Goal: Task Accomplishment & Management: Use online tool/utility

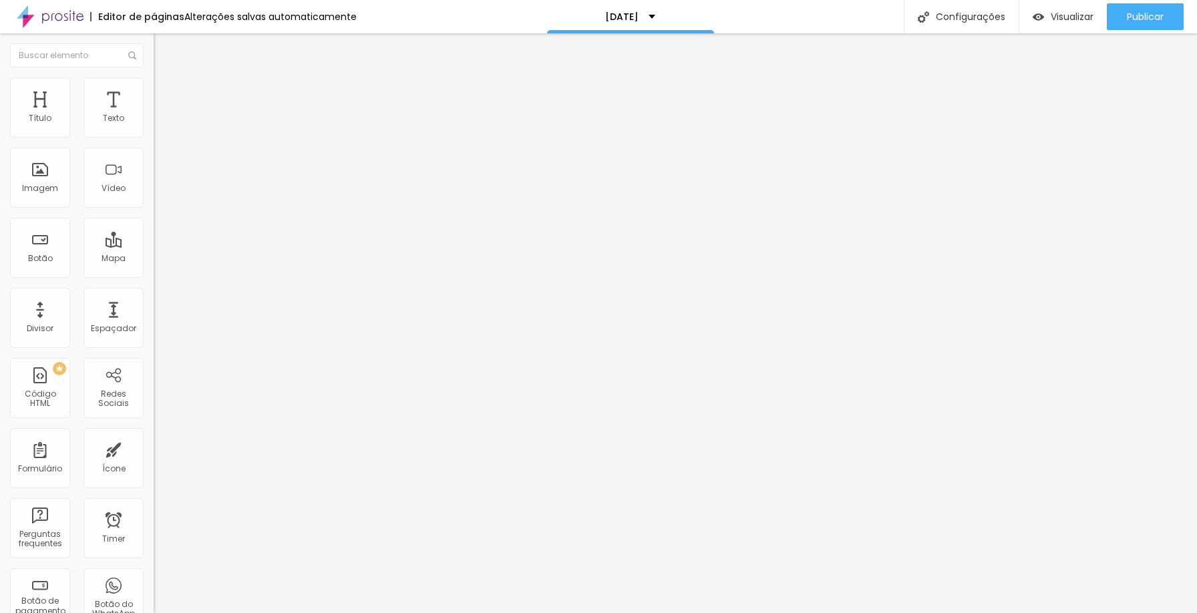
click at [160, 192] on icon "button" at bounding box center [162, 189] width 5 height 5
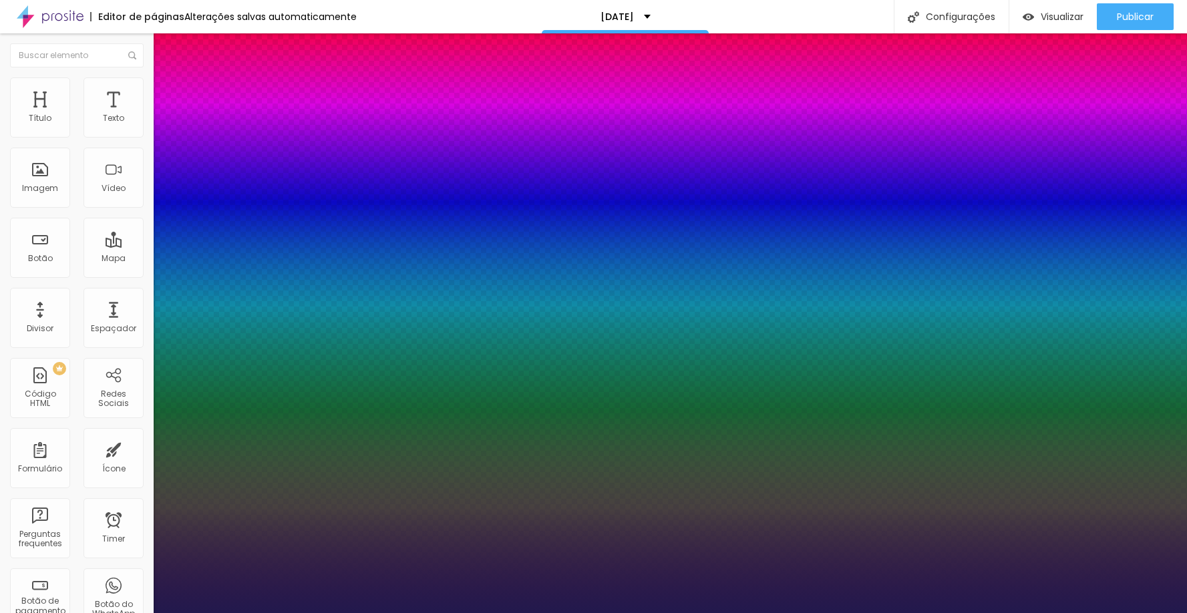
select select "Lato"
click at [391, 612] on div at bounding box center [593, 613] width 1187 height 0
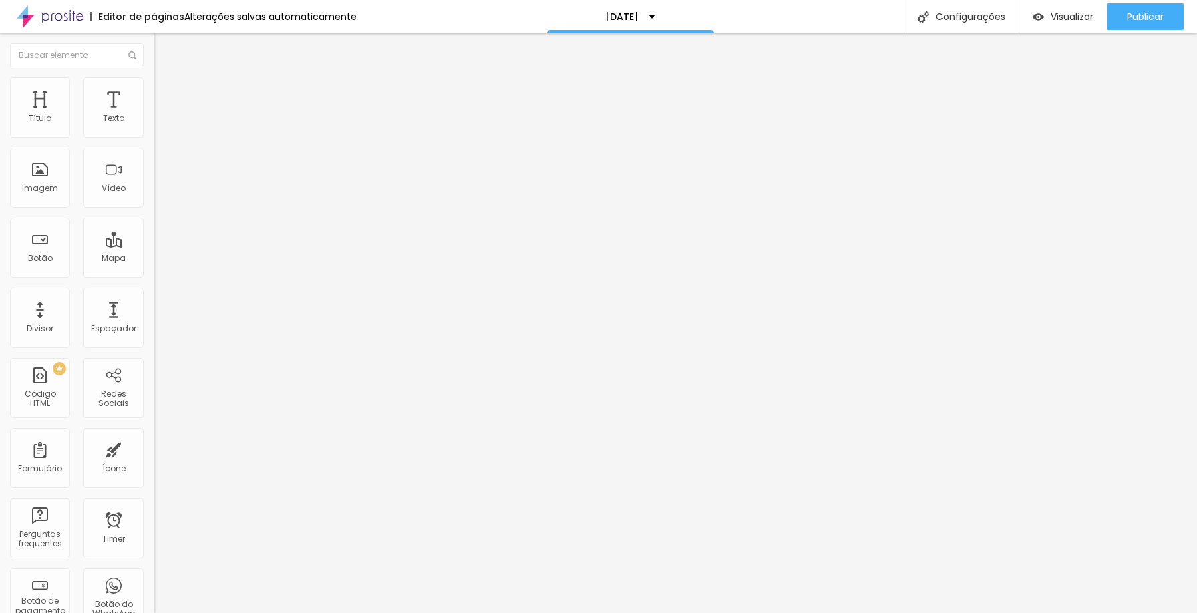
click at [154, 128] on button "button" at bounding box center [163, 121] width 19 height 14
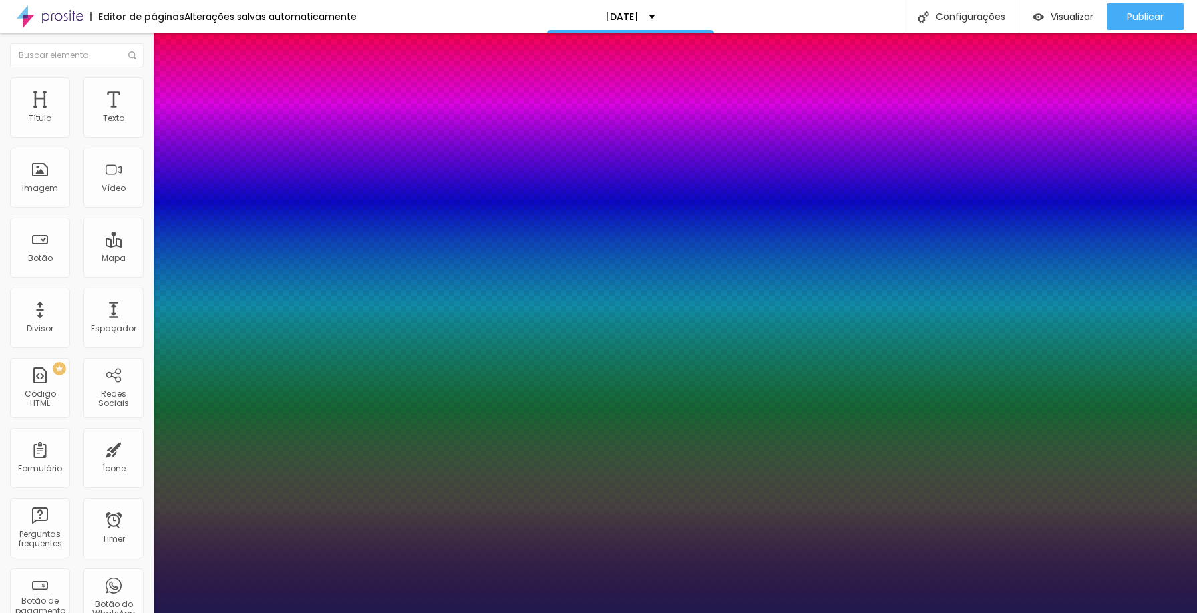
type input "1"
click at [888, 612] on div at bounding box center [598, 613] width 1197 height 0
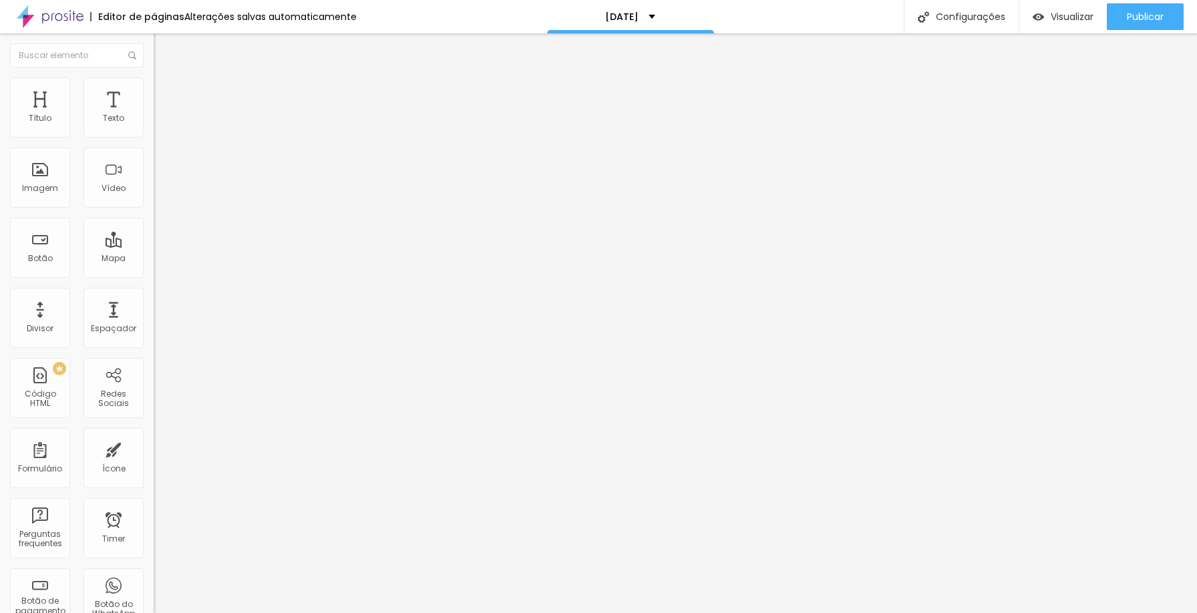
click at [159, 124] on icon "button" at bounding box center [163, 120] width 8 height 8
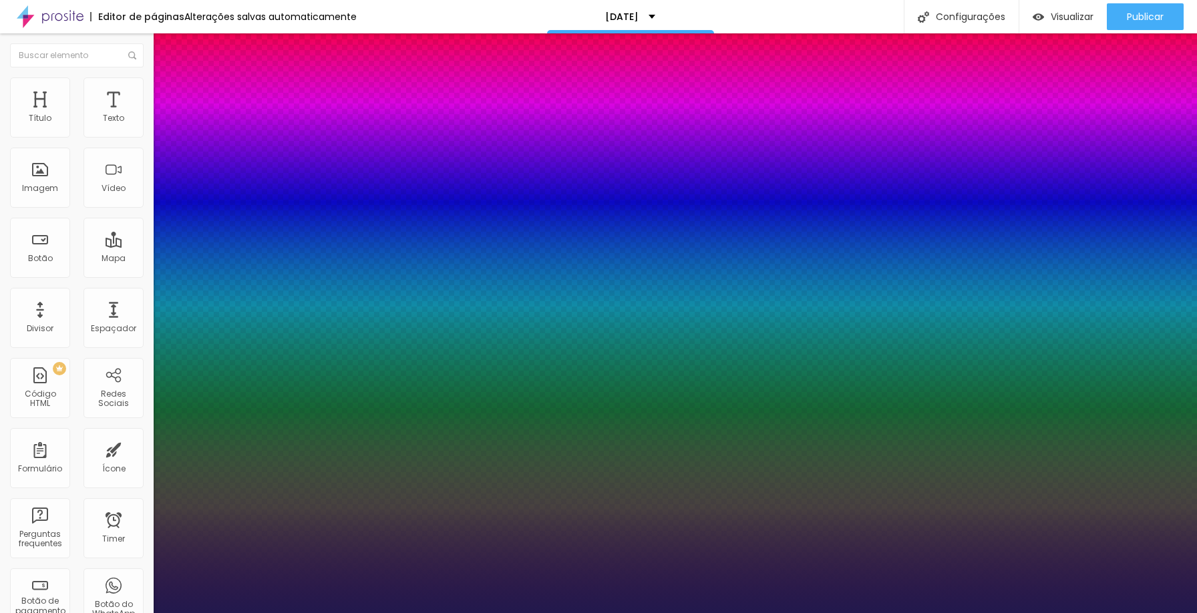
type input "1"
drag, startPoint x: 1191, startPoint y: 323, endPoint x: 1189, endPoint y: 59, distance: 263.2
click at [1189, 612] on div at bounding box center [598, 613] width 1197 height 0
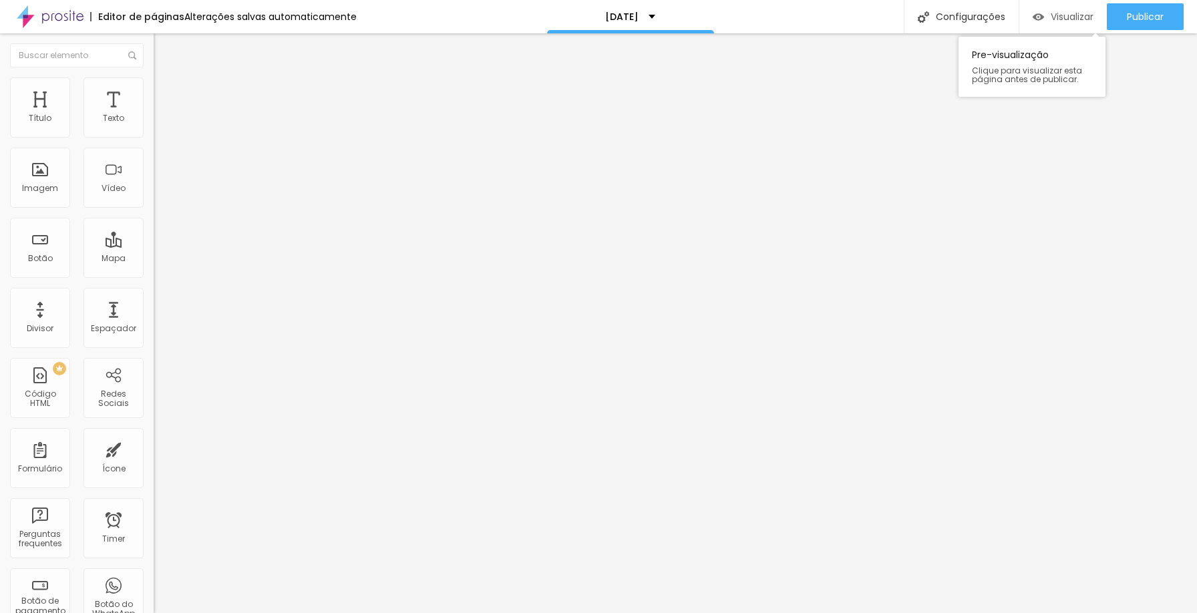
click at [1073, 21] on span "Visualizar" at bounding box center [1072, 16] width 43 height 11
click at [164, 45] on img "button" at bounding box center [169, 48] width 11 height 11
click at [154, 85] on ul "Conteúdo Estilo Avançado" at bounding box center [231, 84] width 154 height 40
click at [154, 82] on img at bounding box center [160, 83] width 12 height 12
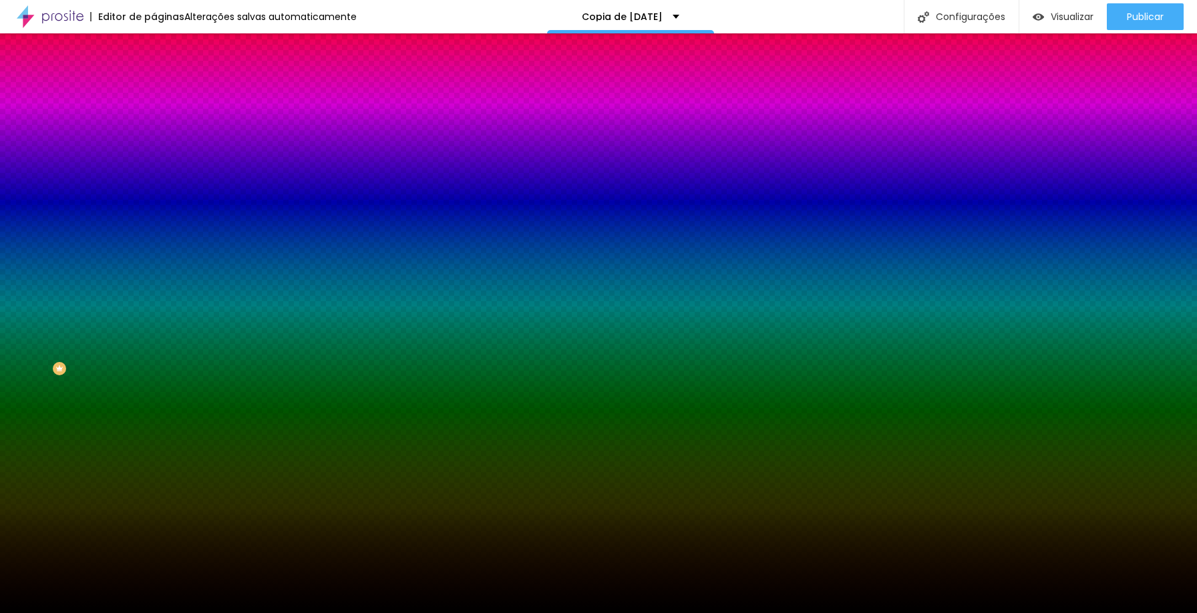
click at [154, 123] on span "Trocar imagem" at bounding box center [190, 117] width 73 height 11
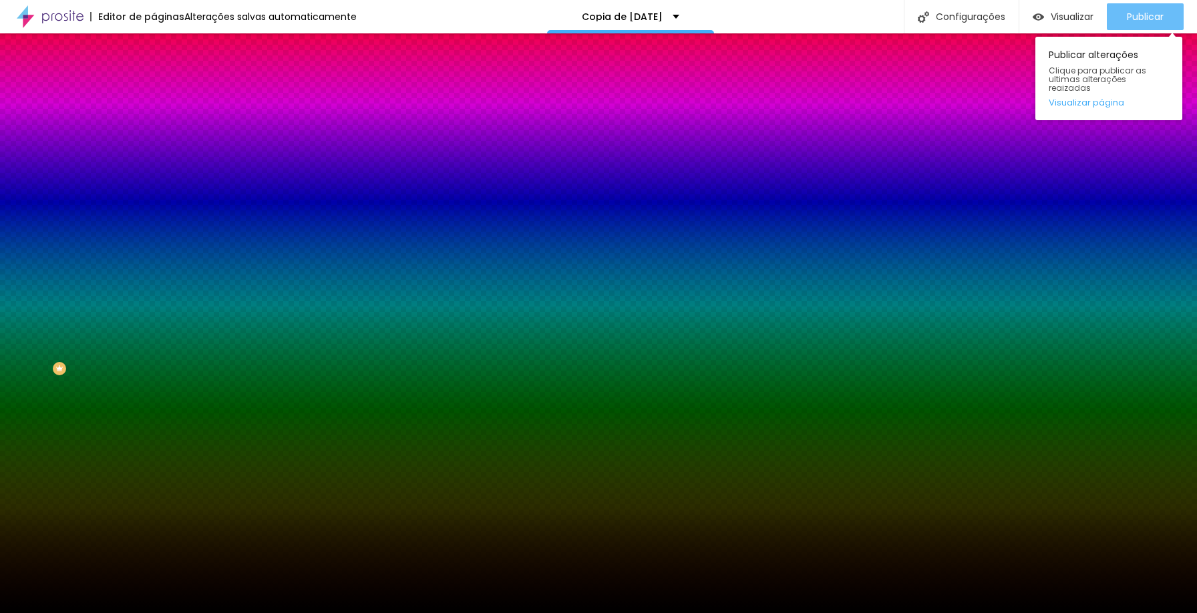
click at [1149, 17] on span "Publicar" at bounding box center [1145, 16] width 37 height 11
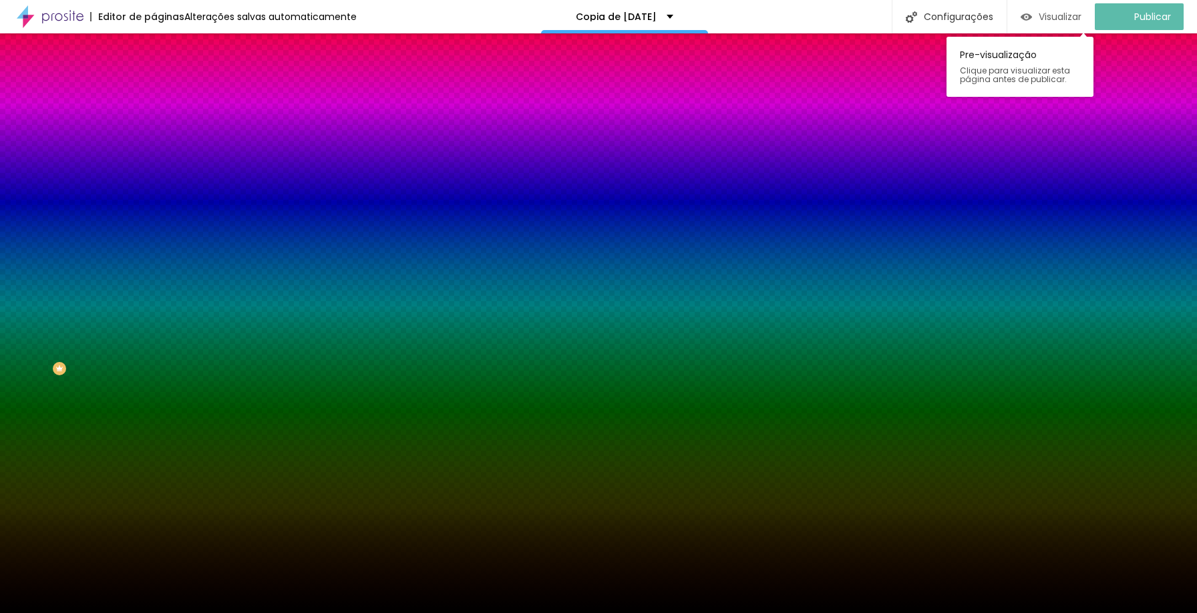
click at [1061, 11] on span "Visualizar" at bounding box center [1060, 16] width 43 height 11
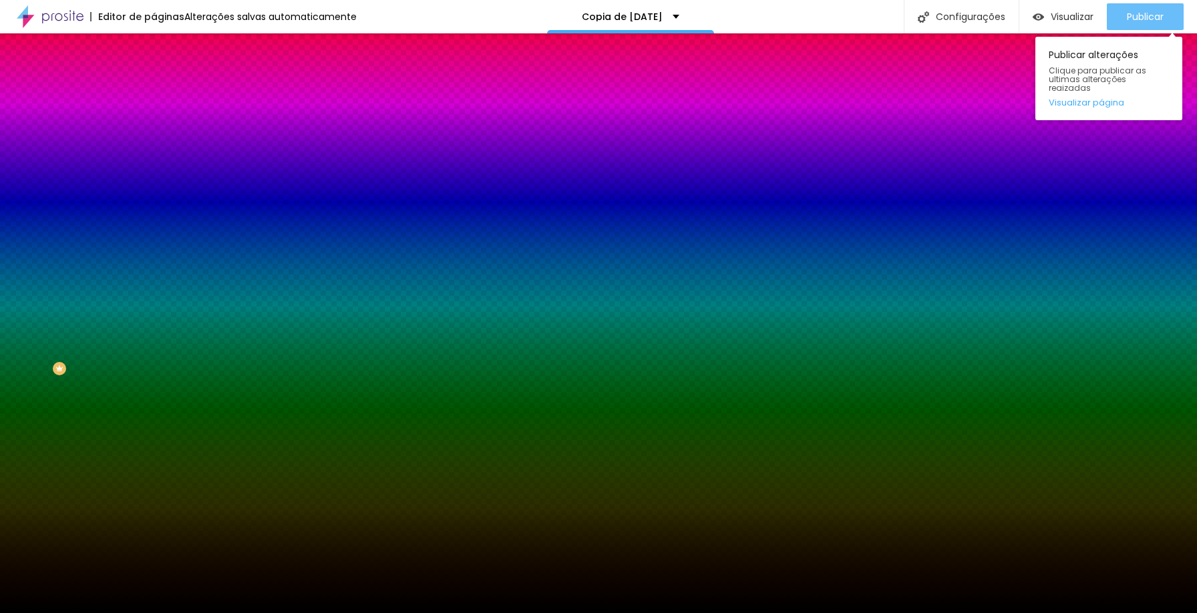
click at [1123, 15] on button "Publicar" at bounding box center [1145, 16] width 77 height 27
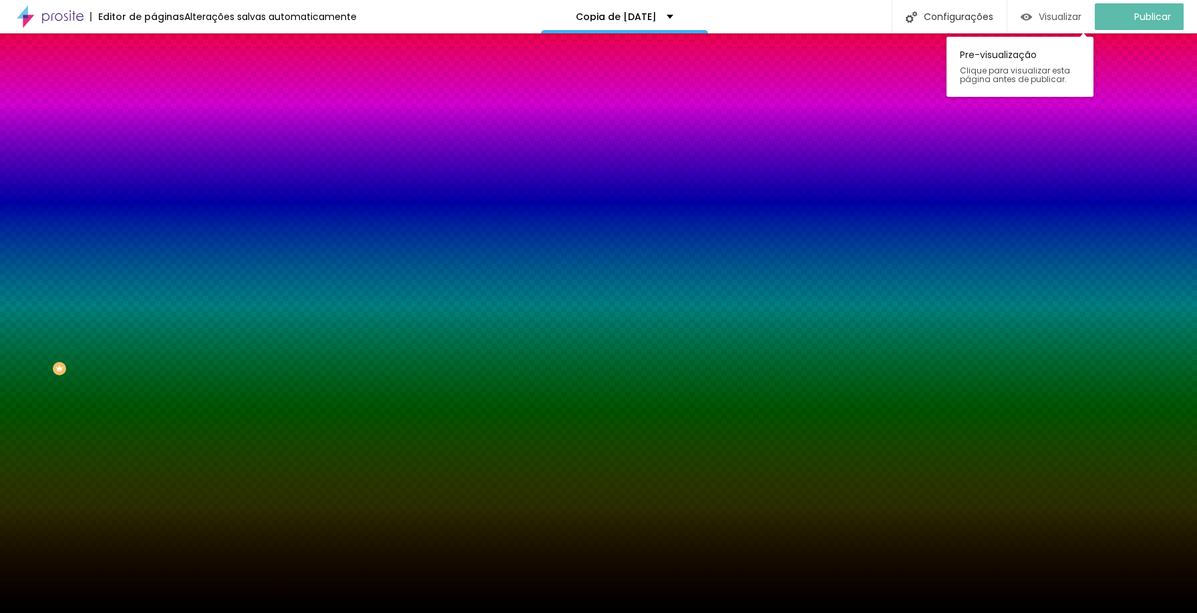
click at [1057, 16] on span "Visualizar" at bounding box center [1060, 16] width 43 height 11
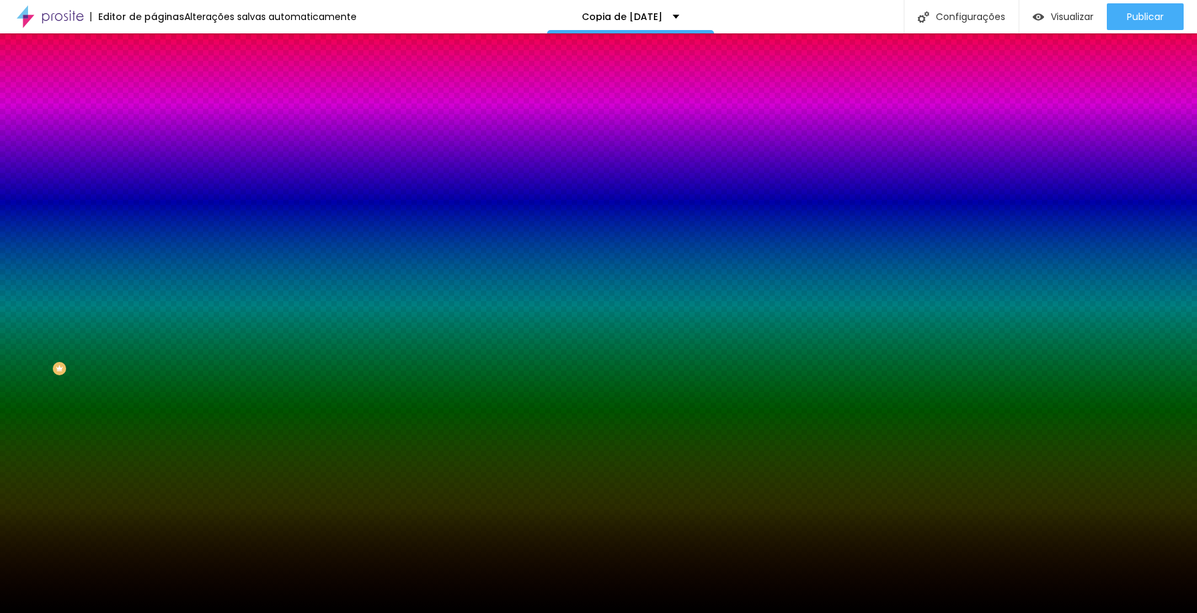
click at [154, 139] on span "Parallax" at bounding box center [170, 133] width 33 height 11
click at [154, 74] on li "Conteúdo" at bounding box center [231, 70] width 154 height 13
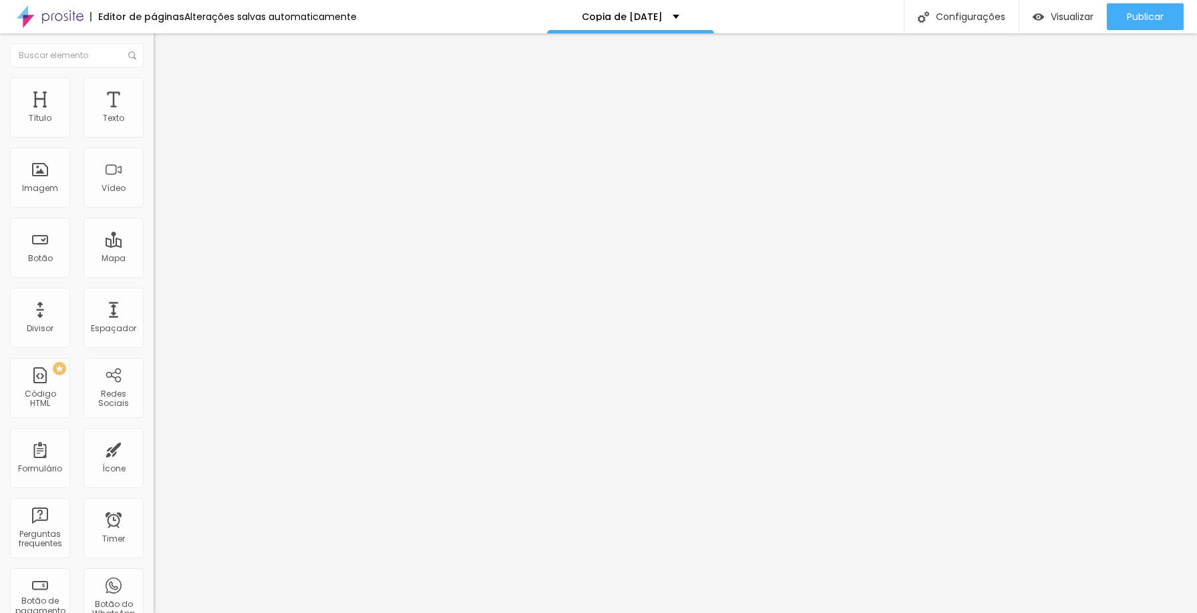
click at [154, 122] on span "Encaixotado" at bounding box center [180, 115] width 52 height 11
click at [154, 142] on span "Completo" at bounding box center [174, 136] width 41 height 11
click at [154, 82] on img at bounding box center [160, 83] width 12 height 12
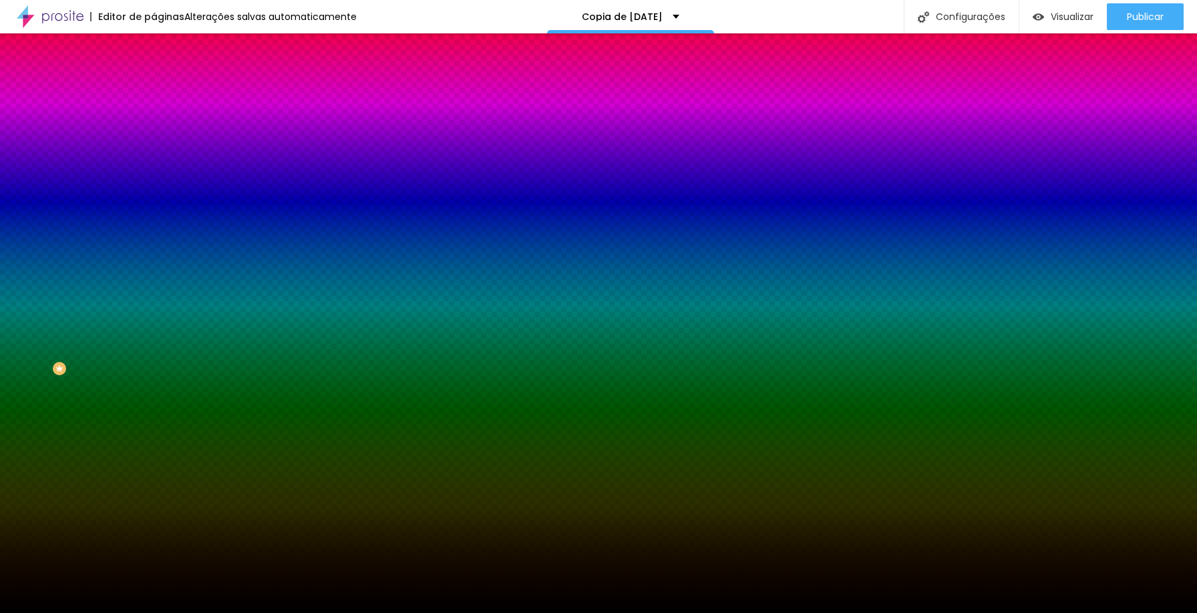
click at [154, 91] on li "Avançado" at bounding box center [231, 97] width 154 height 13
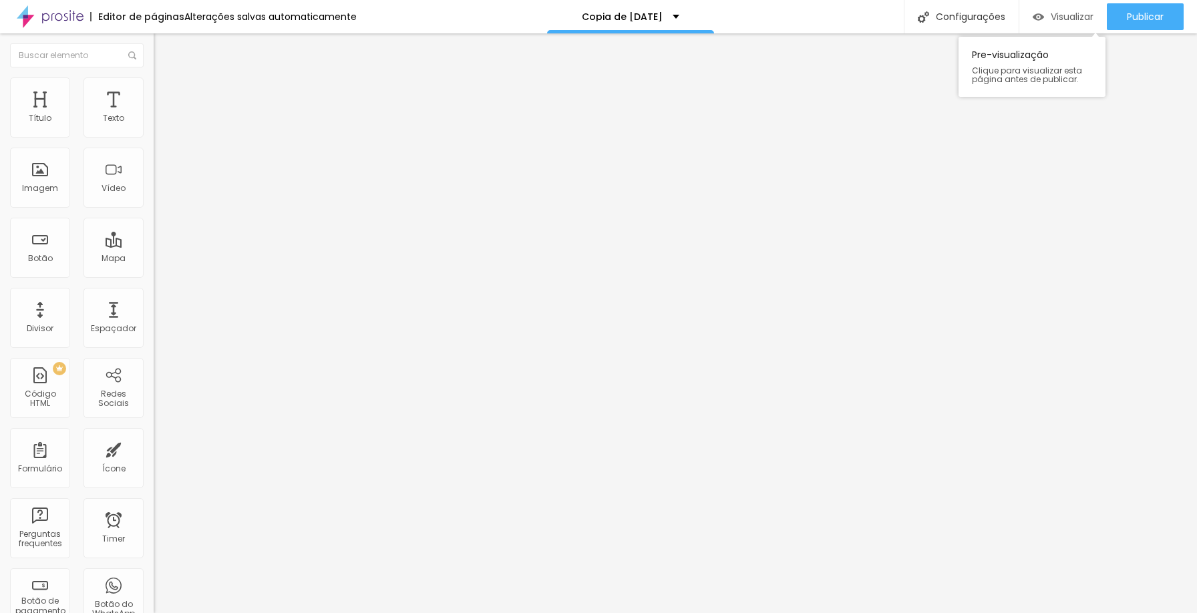
click at [1039, 11] on img "button" at bounding box center [1038, 16] width 11 height 11
click at [154, 77] on li "Conteúdo" at bounding box center [231, 70] width 154 height 13
click at [166, 91] on span "Estilo" at bounding box center [176, 86] width 21 height 11
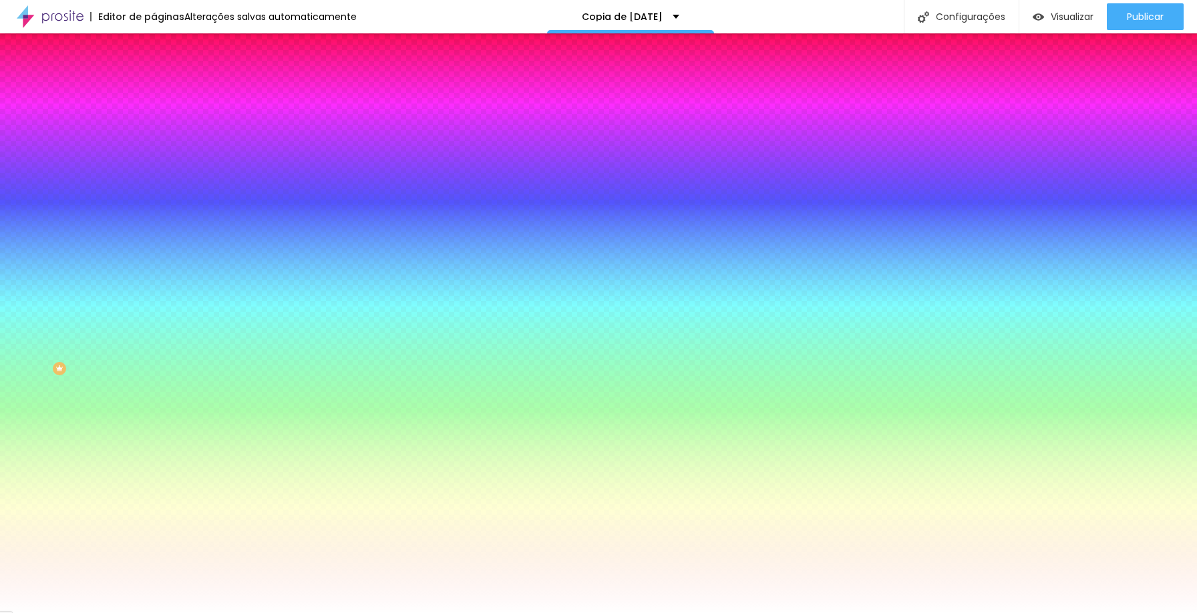
click at [154, 91] on li "Avançado" at bounding box center [231, 97] width 154 height 13
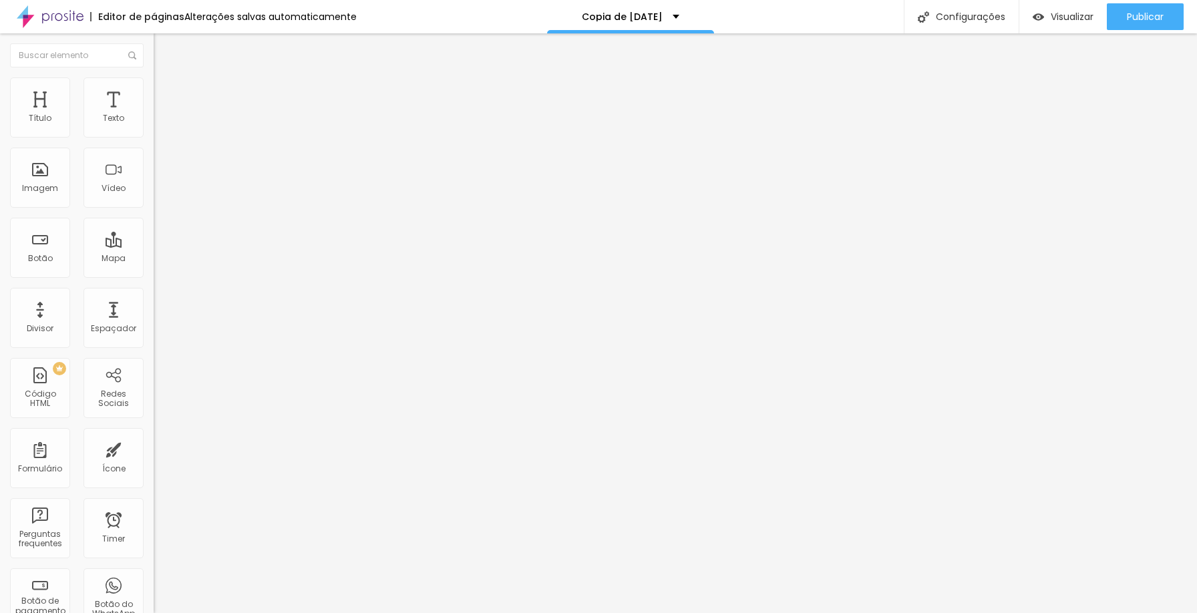
click at [164, 49] on img "button" at bounding box center [169, 48] width 11 height 11
click at [154, 115] on span "Adicionar imagem" at bounding box center [197, 109] width 86 height 11
click at [1035, 15] on img "button" at bounding box center [1038, 16] width 11 height 11
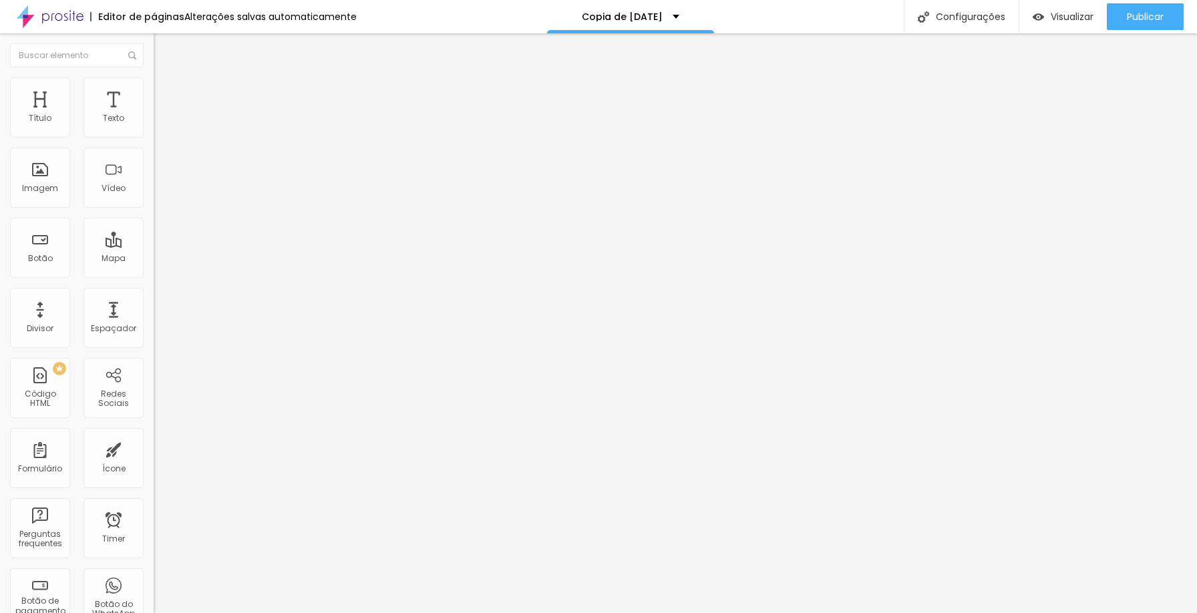
click at [154, 122] on span "Encaixotado" at bounding box center [180, 115] width 52 height 11
click at [154, 142] on span "Completo" at bounding box center [174, 136] width 41 height 11
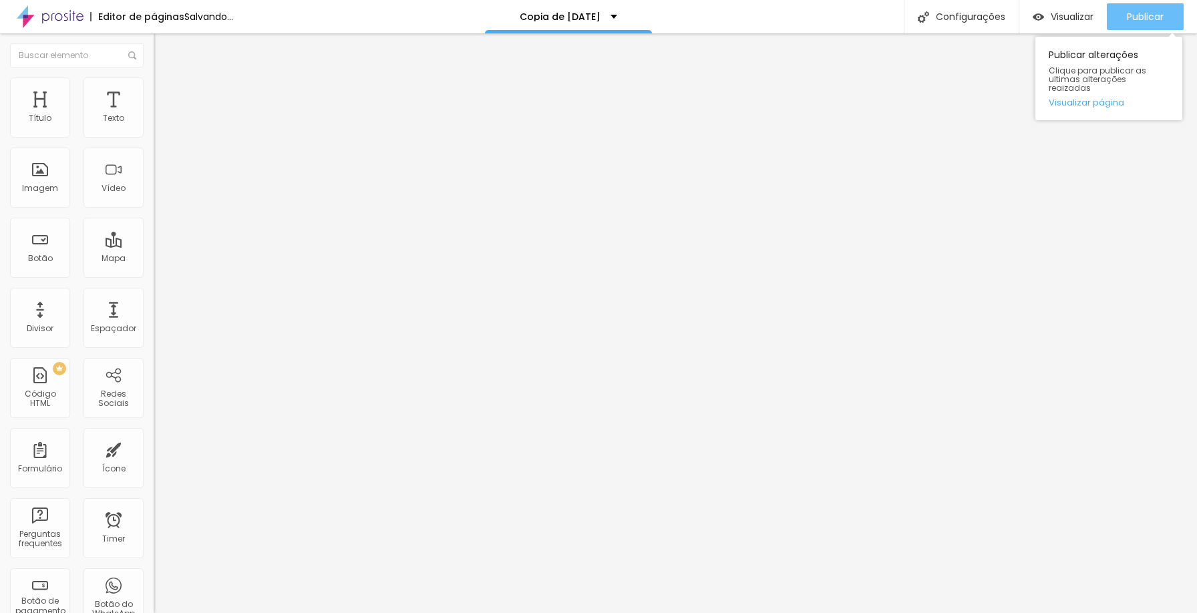
click at [1128, 18] on span "Publicar" at bounding box center [1145, 16] width 37 height 11
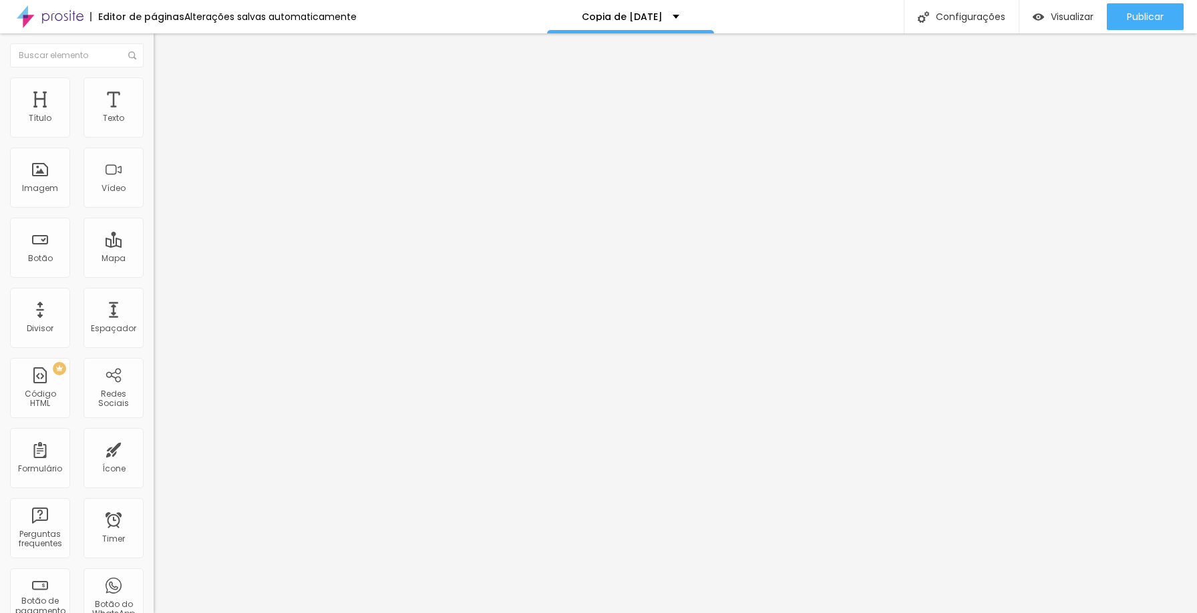
click at [166, 92] on span "Estilo" at bounding box center [176, 86] width 21 height 11
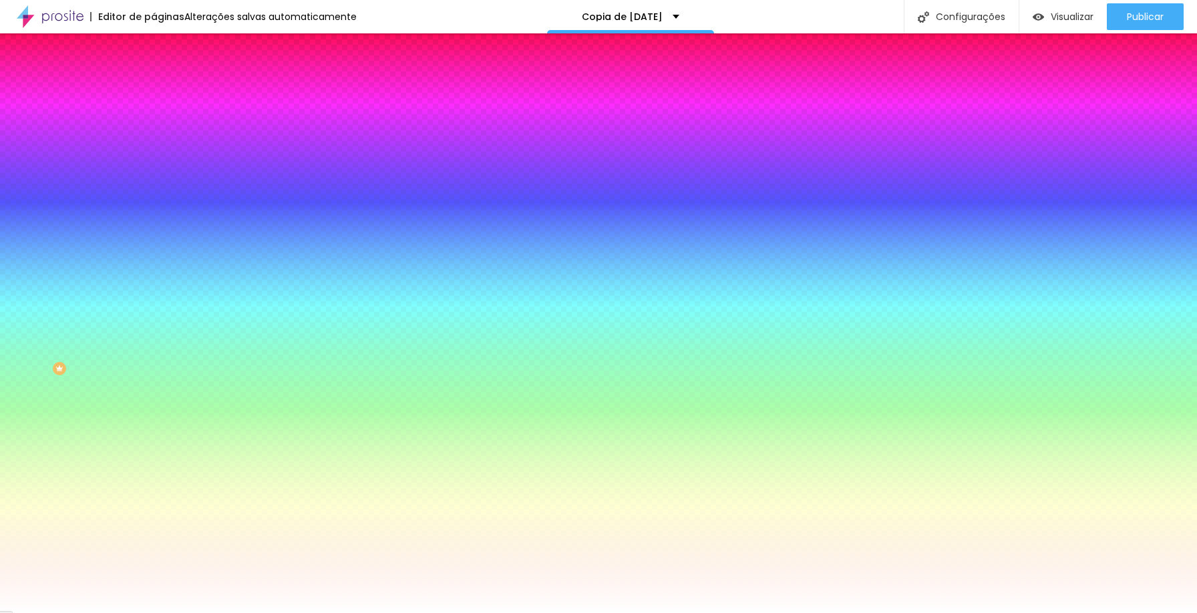
click at [154, 182] on div at bounding box center [231, 182] width 154 height 0
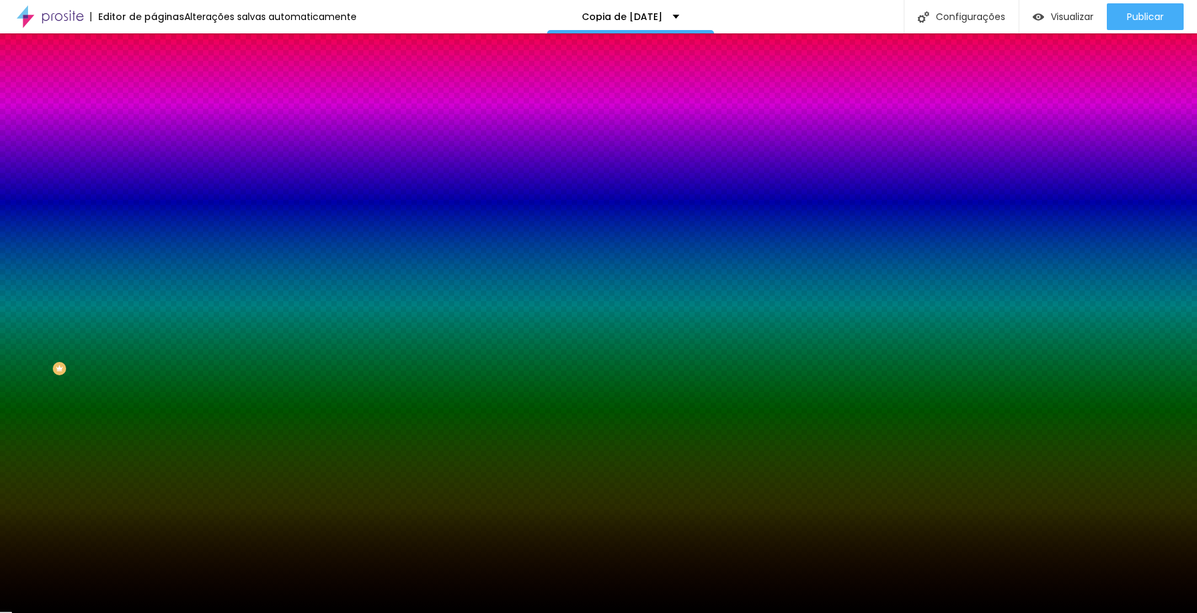
type input "#000000"
drag, startPoint x: 29, startPoint y: 355, endPoint x: 0, endPoint y: 387, distance: 44.0
click at [154, 387] on div "Editar Seção Conteúdo Estilo Avançado Imagem de fundo Adicionar imagem Efeito d…" at bounding box center [231, 323] width 154 height 580
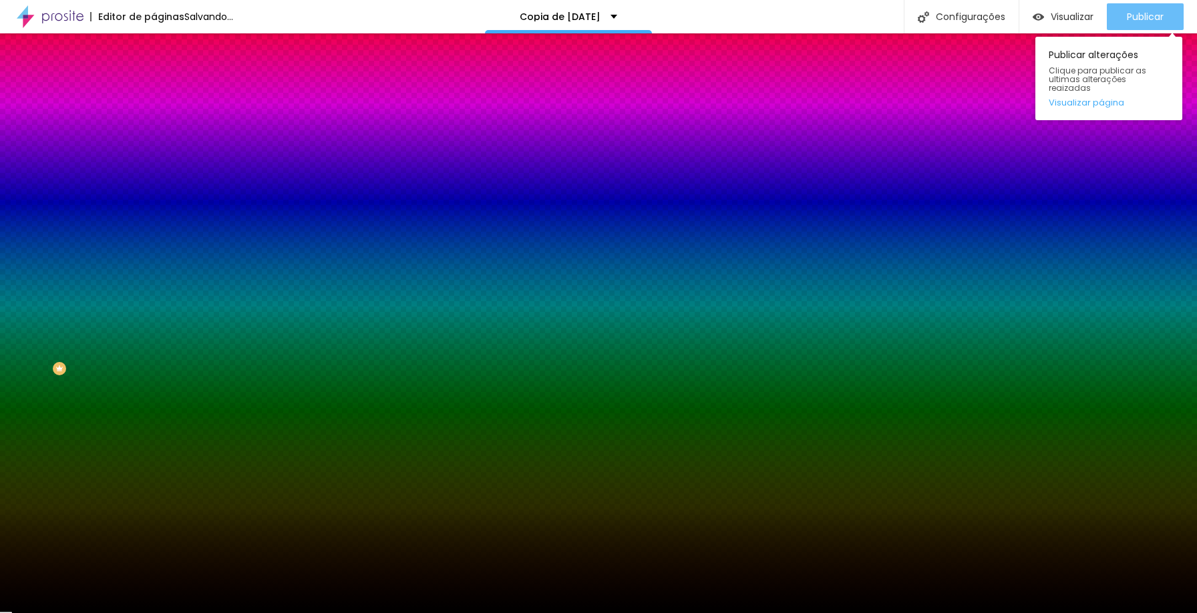
click at [1127, 16] on span "Publicar" at bounding box center [1145, 16] width 37 height 11
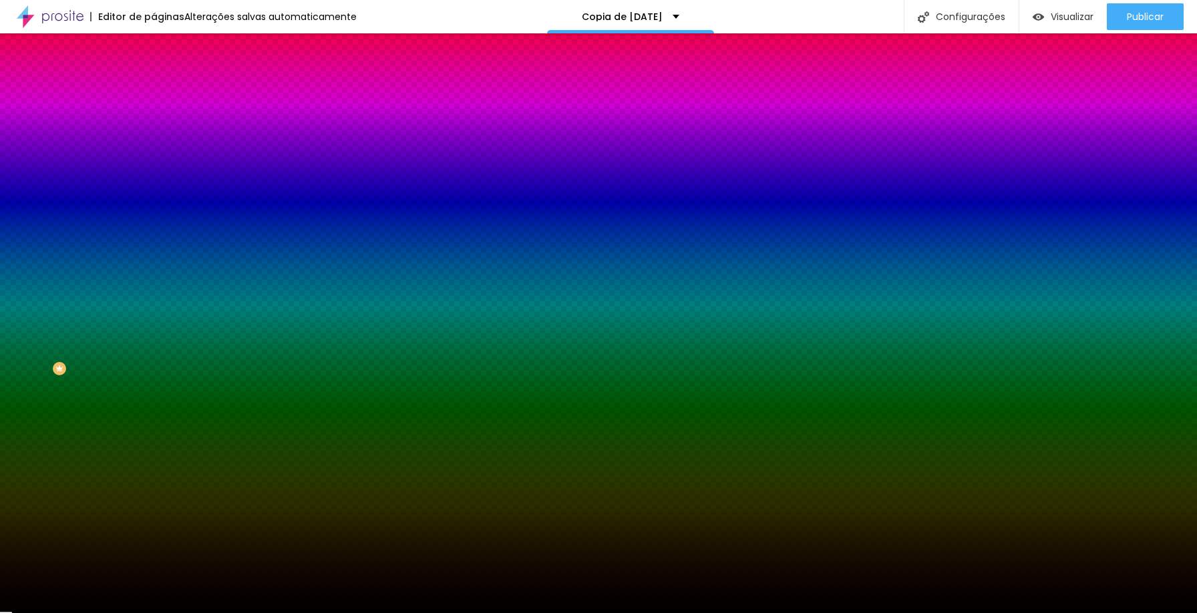
click at [164, 44] on img "button" at bounding box center [169, 48] width 11 height 11
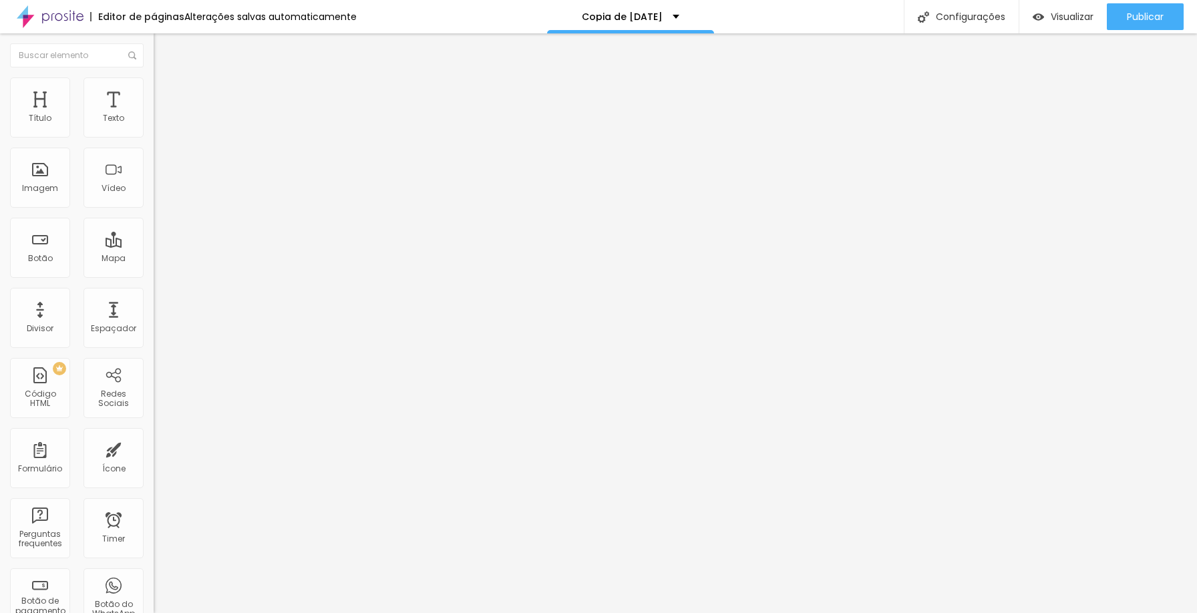
click at [154, 85] on img at bounding box center [160, 83] width 12 height 12
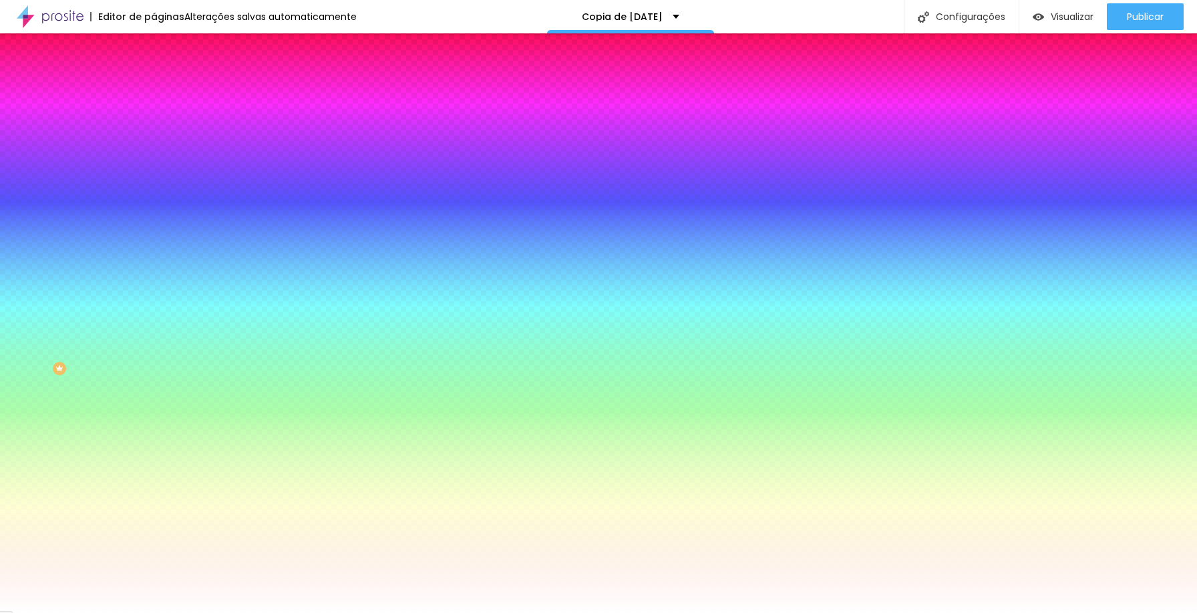
click at [154, 123] on span "Adicionar imagem" at bounding box center [197, 117] width 86 height 11
click at [154, 56] on button "Editar Seção" at bounding box center [231, 48] width 154 height 31
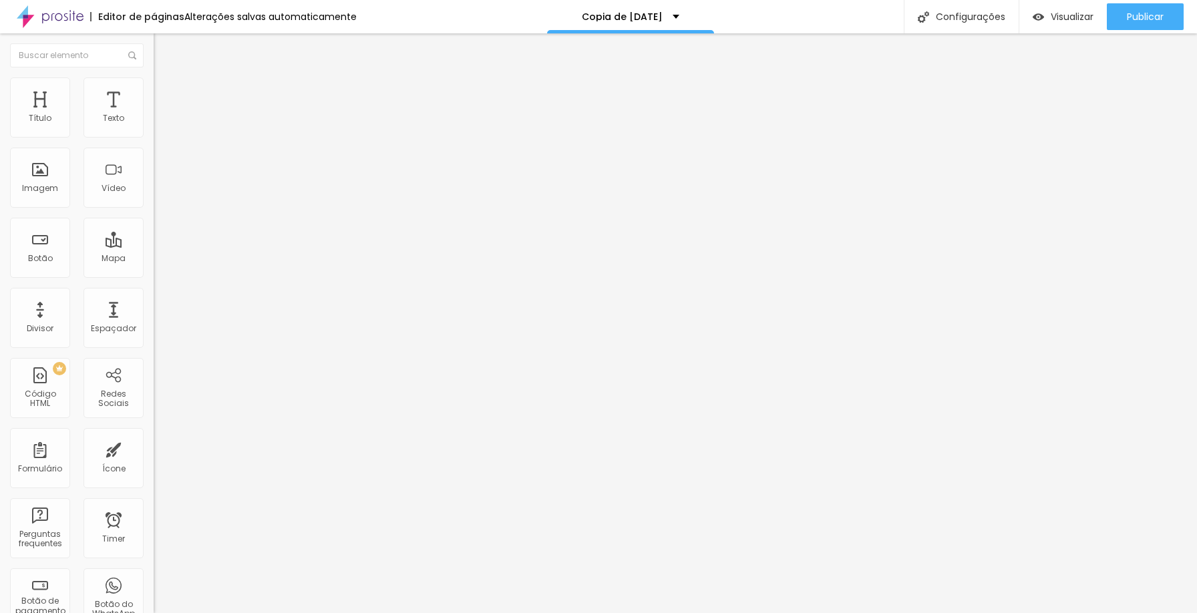
type input "18"
type input "500"
drag, startPoint x: 106, startPoint y: 138, endPoint x: 168, endPoint y: 136, distance: 62.8
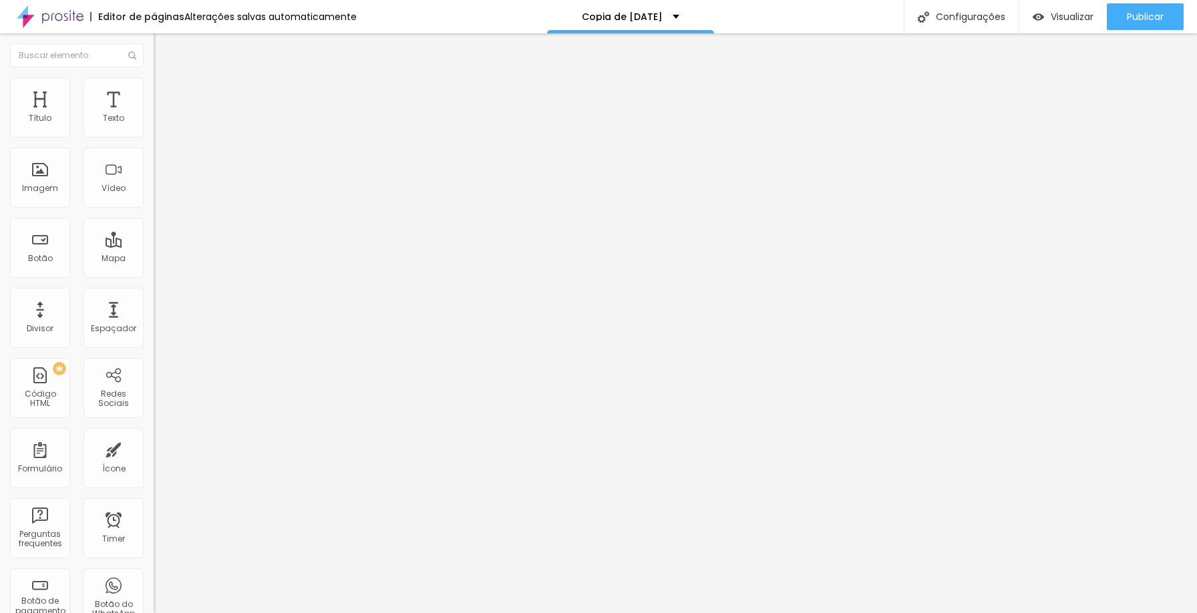
type input "500"
click at [168, 246] on input "range" at bounding box center [197, 251] width 86 height 11
click at [1141, 25] on div "Publicar" at bounding box center [1145, 16] width 37 height 27
type input "405"
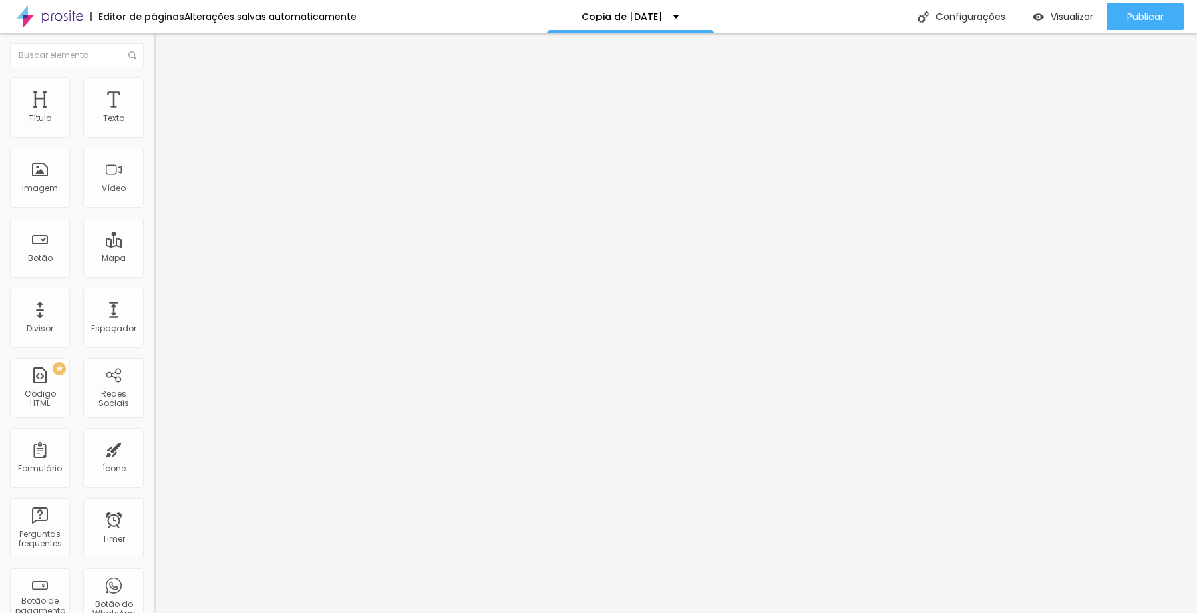
type input "392"
type input "380"
type input "374"
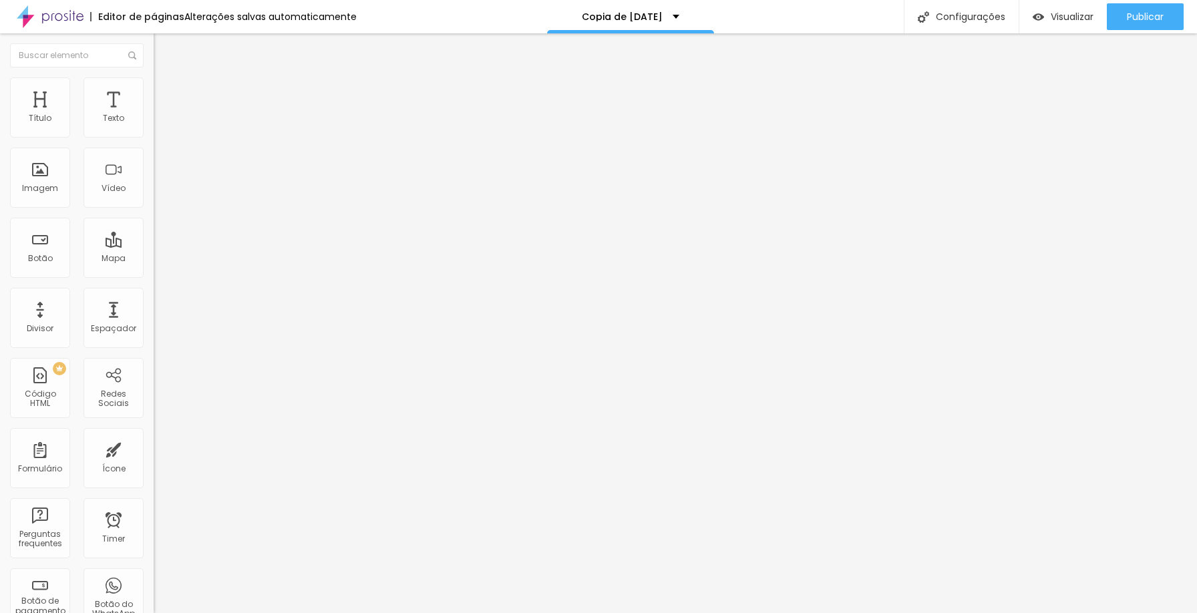
type input "374"
type input "366"
type input "360"
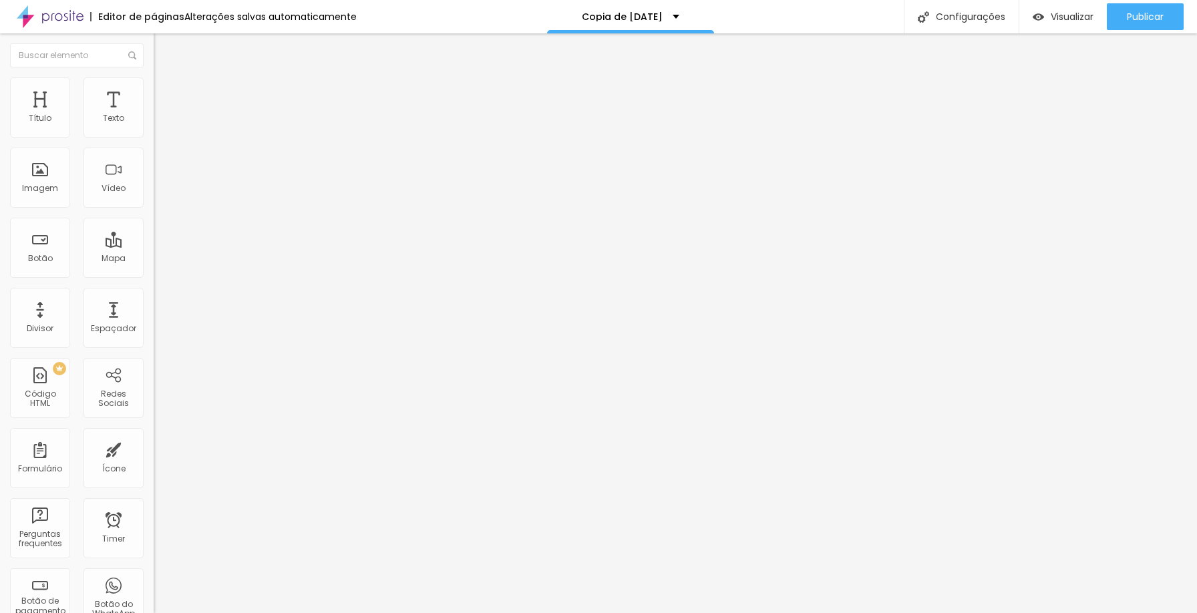
type input "346"
type input "335"
type input "328"
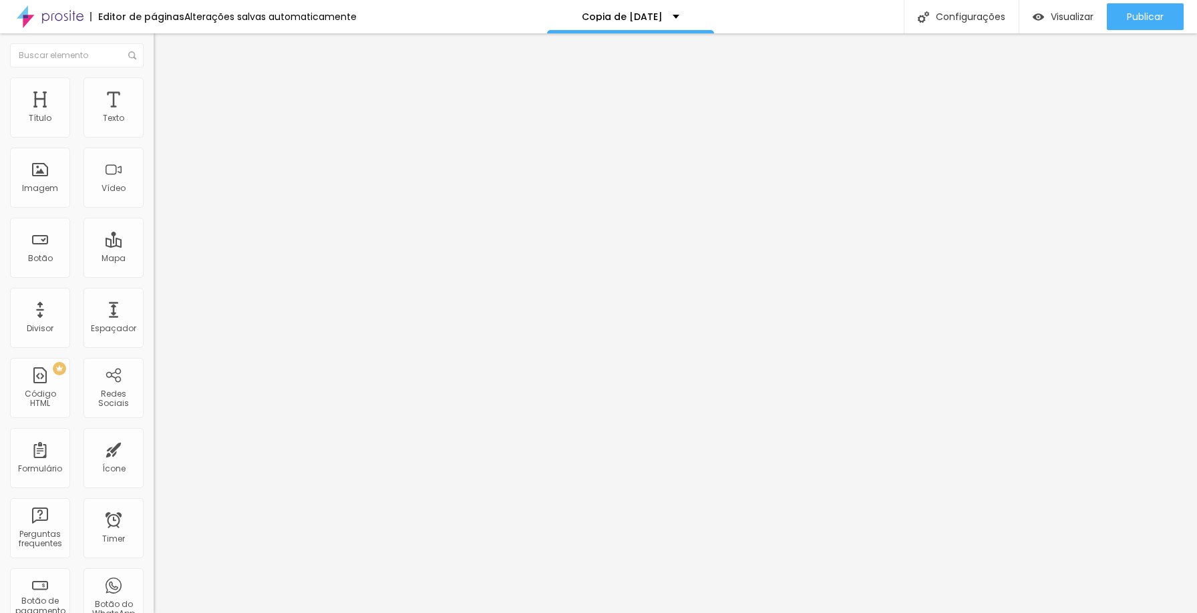
type input "328"
type input "323"
type input "320"
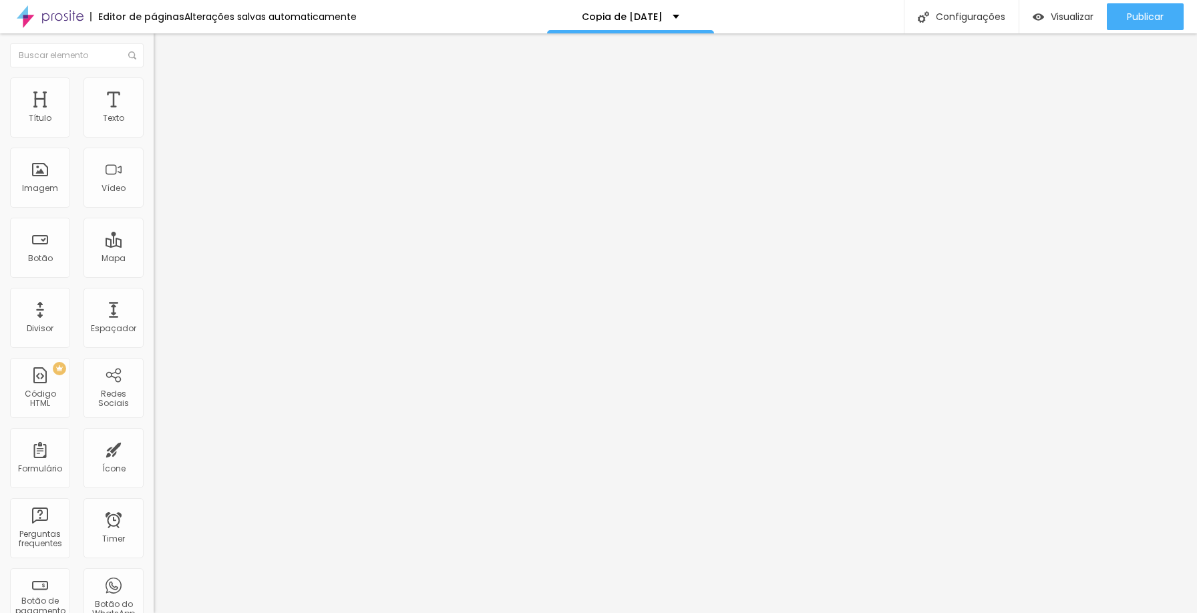
type input "318"
type input "316"
type input "312"
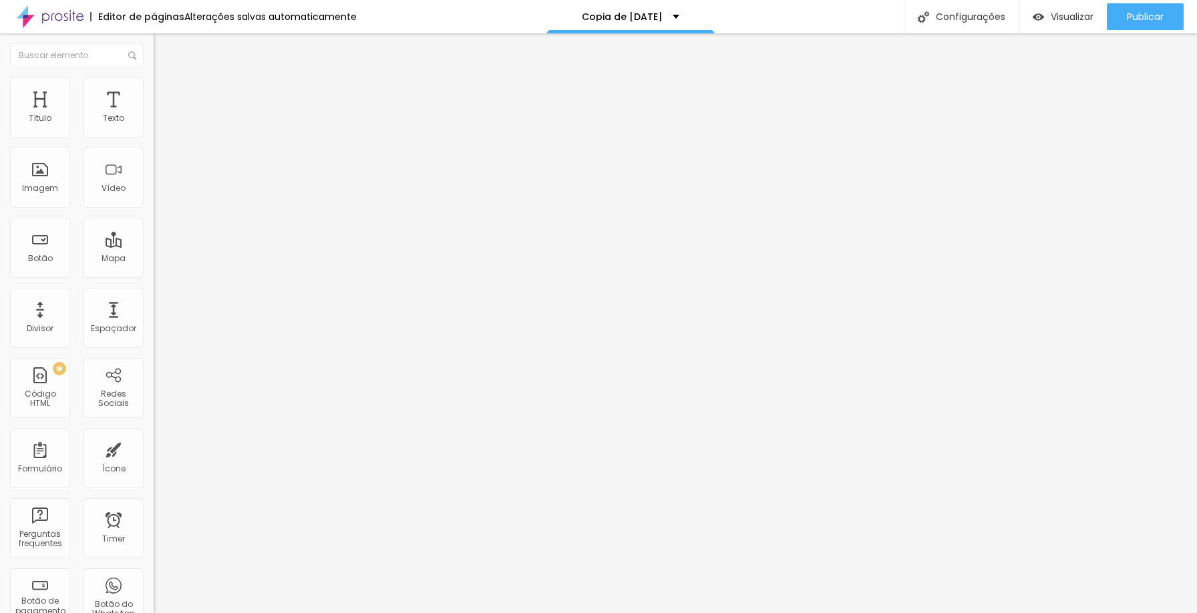
type input "312"
type input "306"
type input "302"
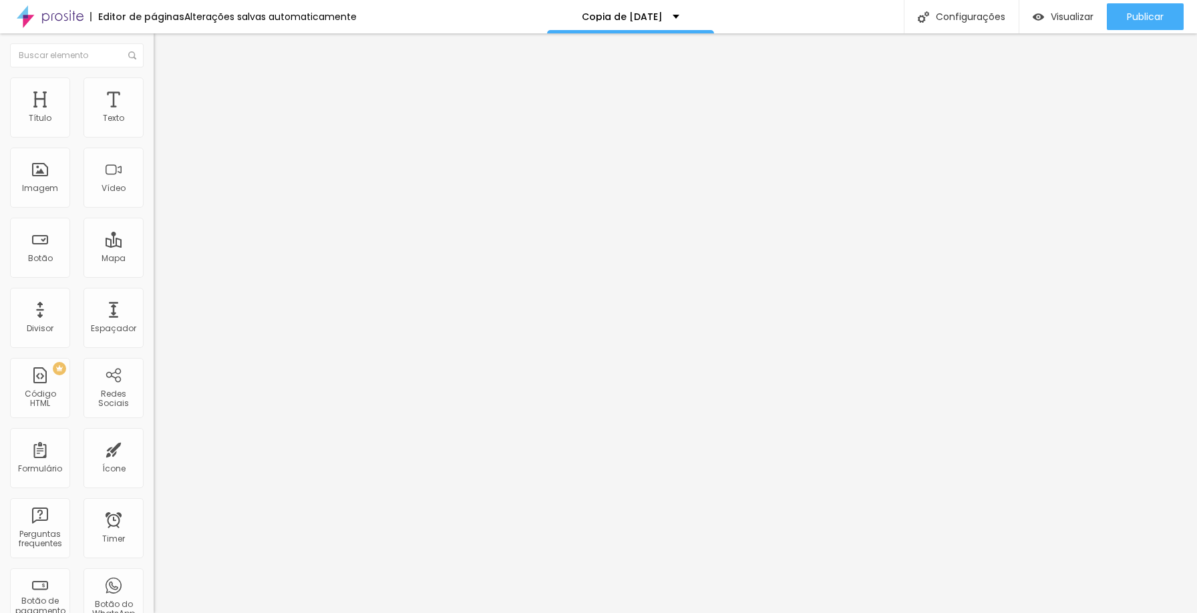
type input "297"
type input "290"
type input "286"
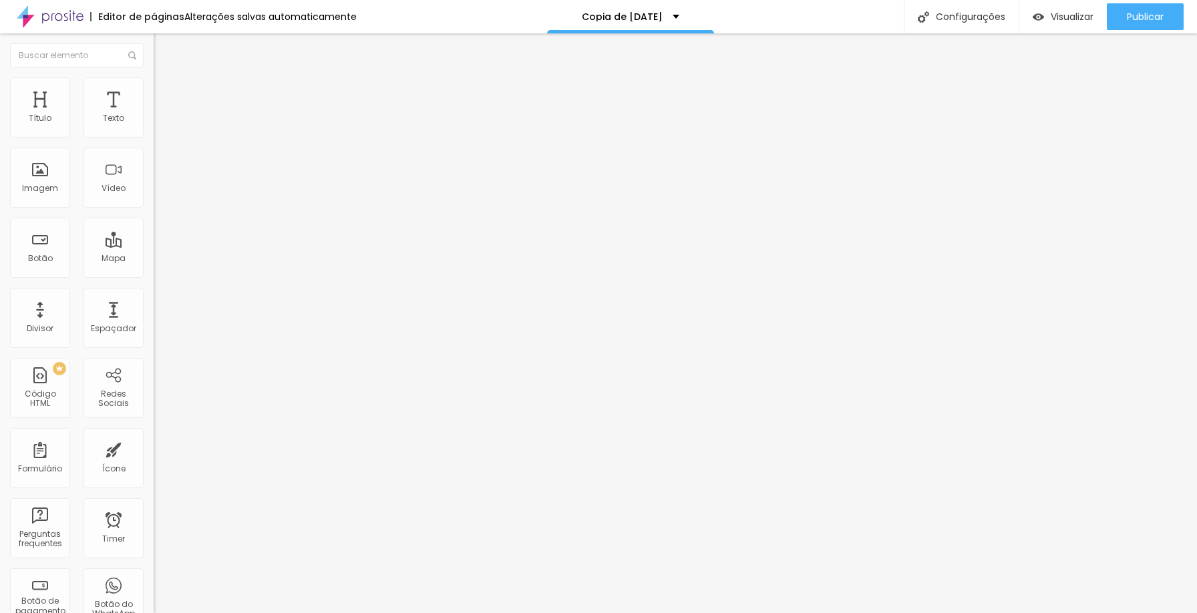
type input "286"
type input "280"
type input "268"
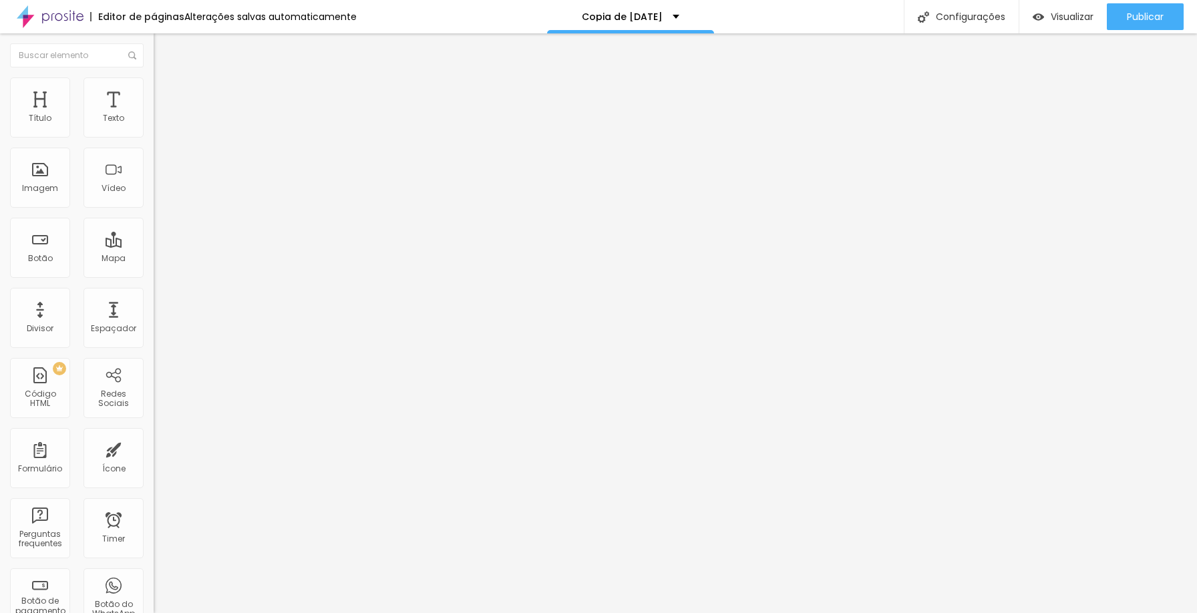
type input "262"
type input "253"
type input "244"
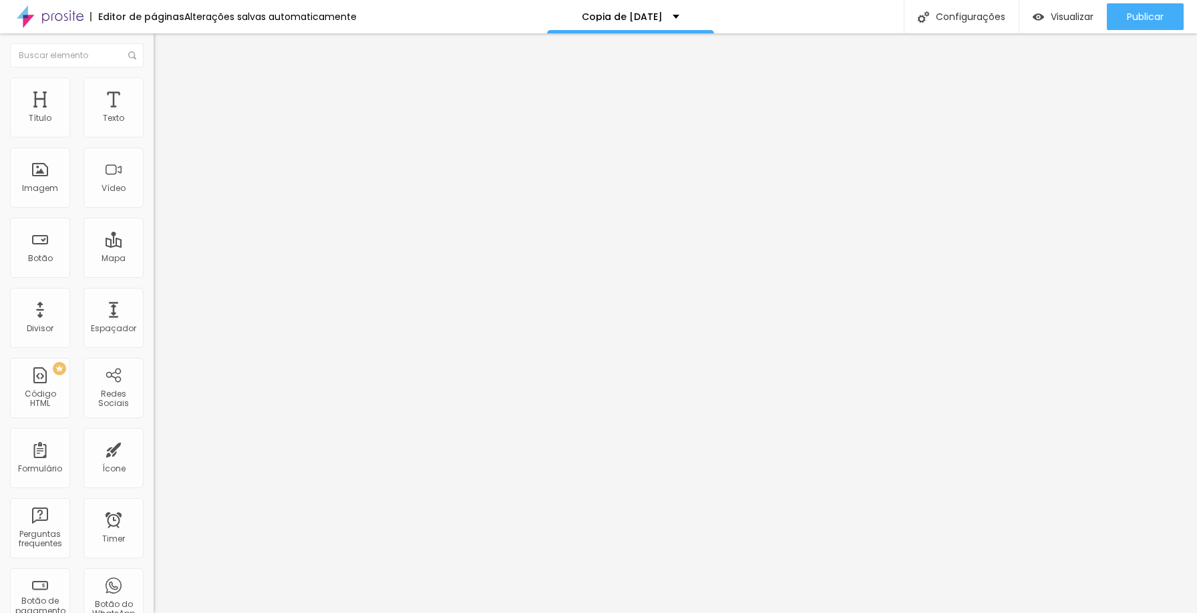
type input "244"
type input "229"
type input "209"
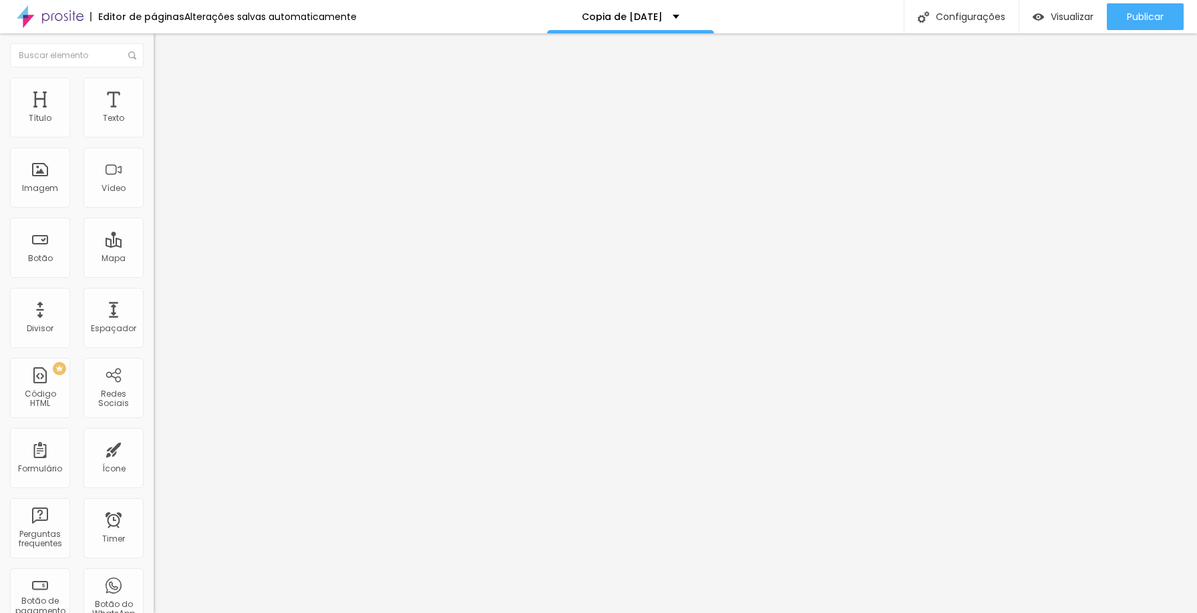
type input "201"
type input "187"
type input "181"
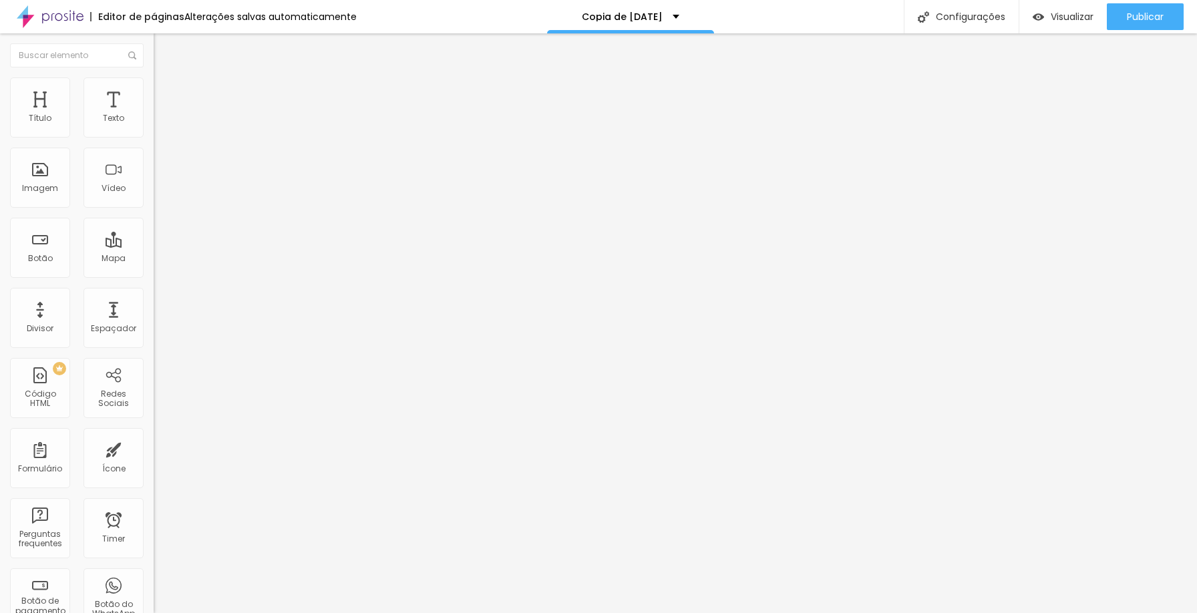
type input "181"
type input "171"
type input "162"
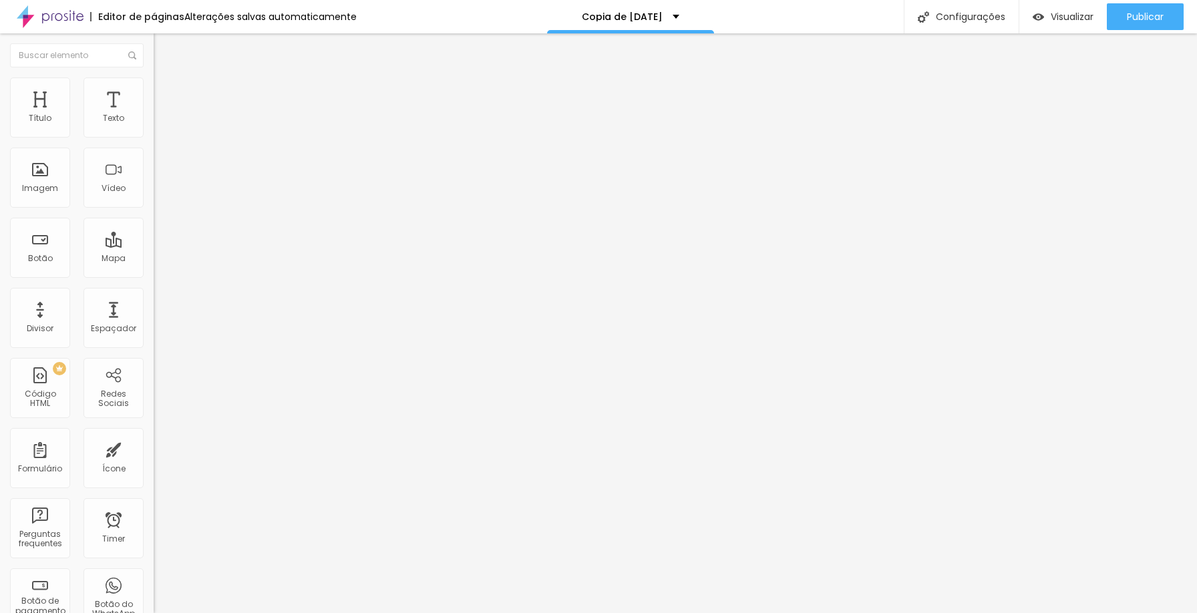
type input "144"
type input "127"
type input "105"
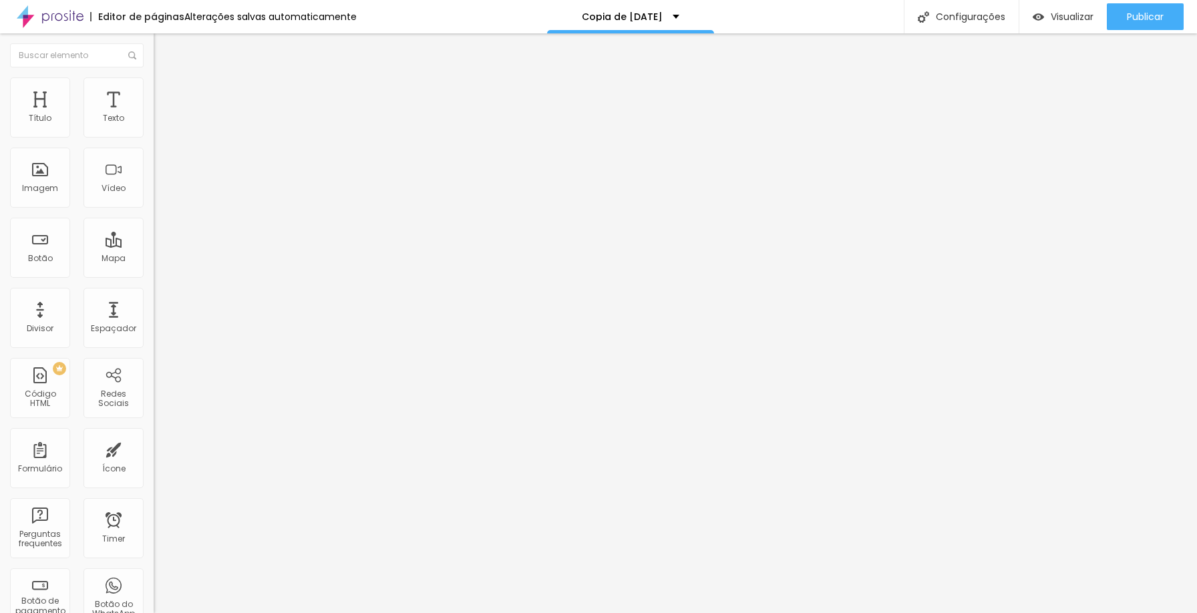
type input "105"
type input "85"
type input "72"
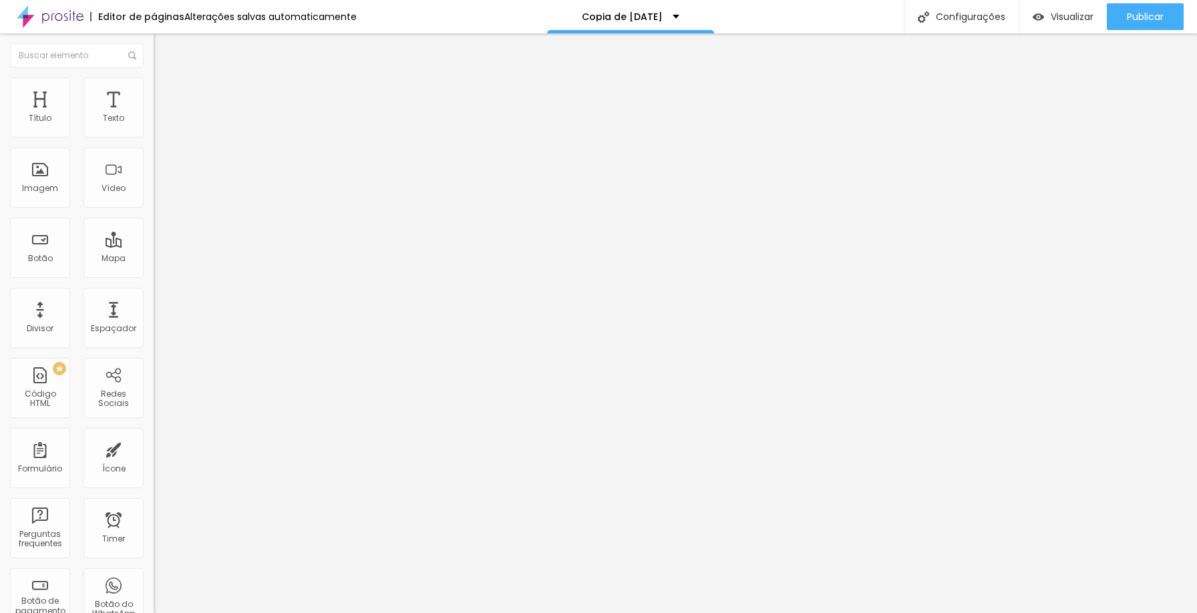
type input "64"
type input "50"
type input "44"
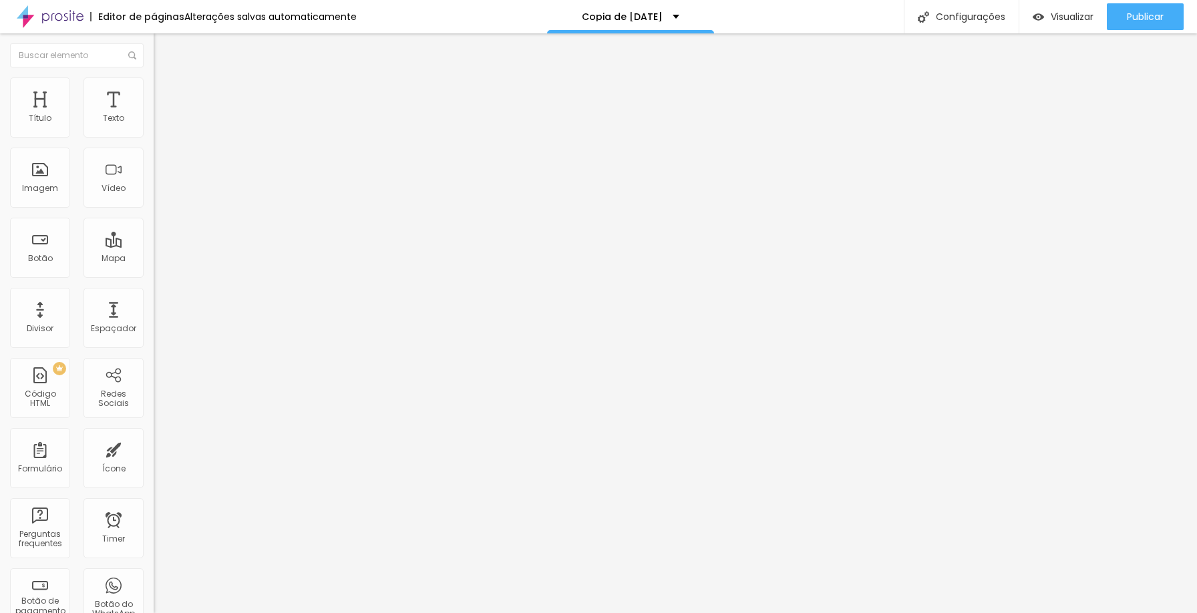
type input "44"
type input "43"
type input "47"
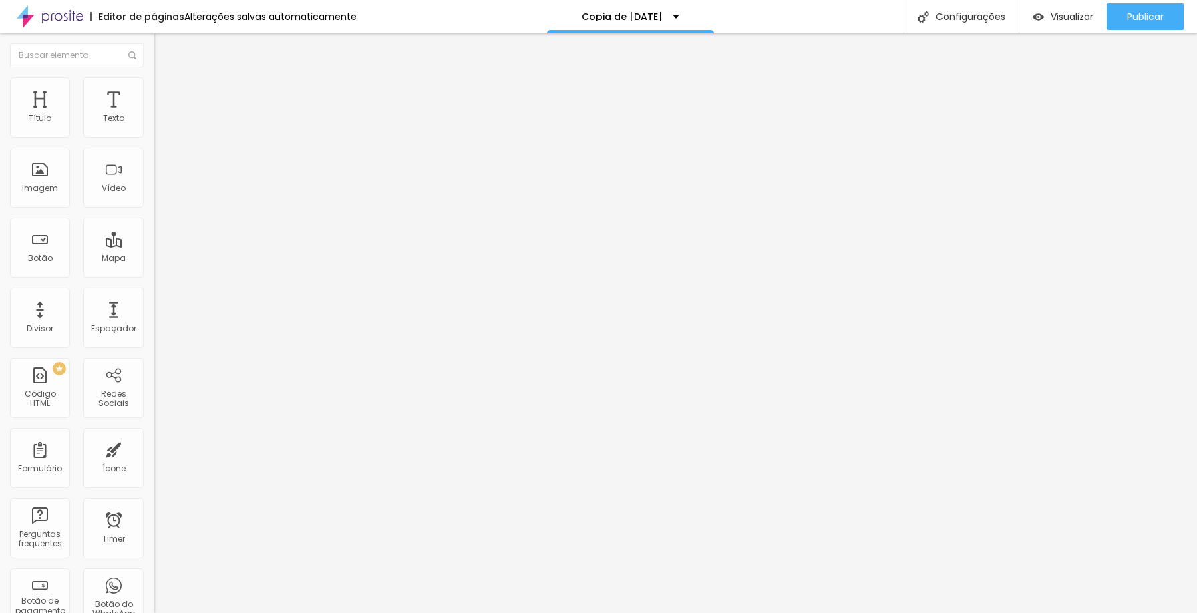
type input "117"
type input "128"
type input "137"
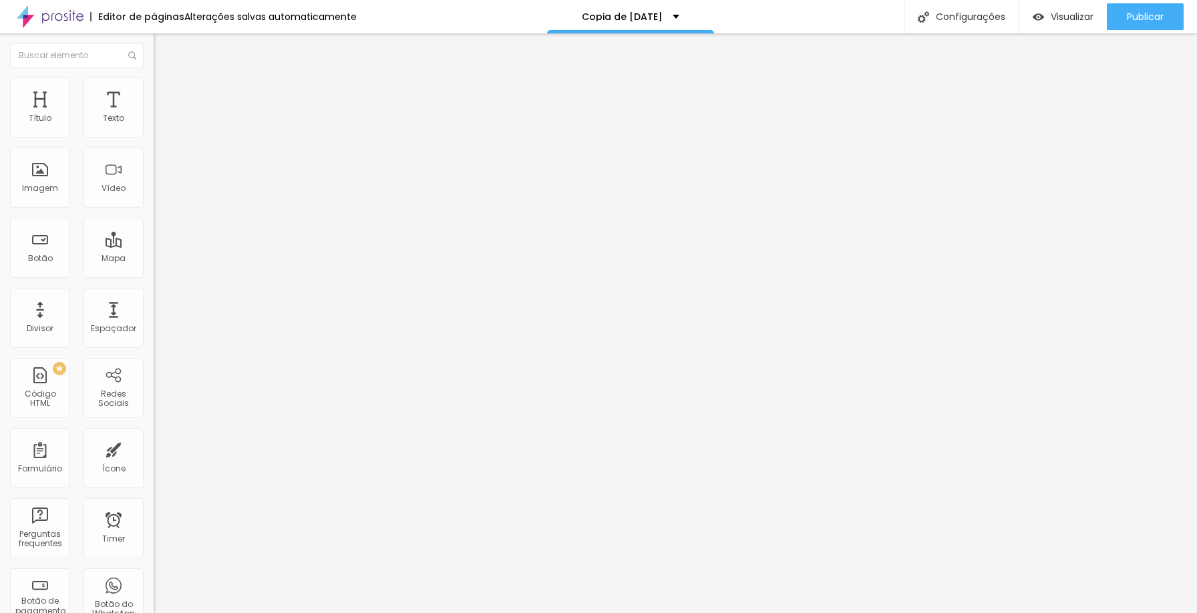
type input "137"
type input "146"
type input "160"
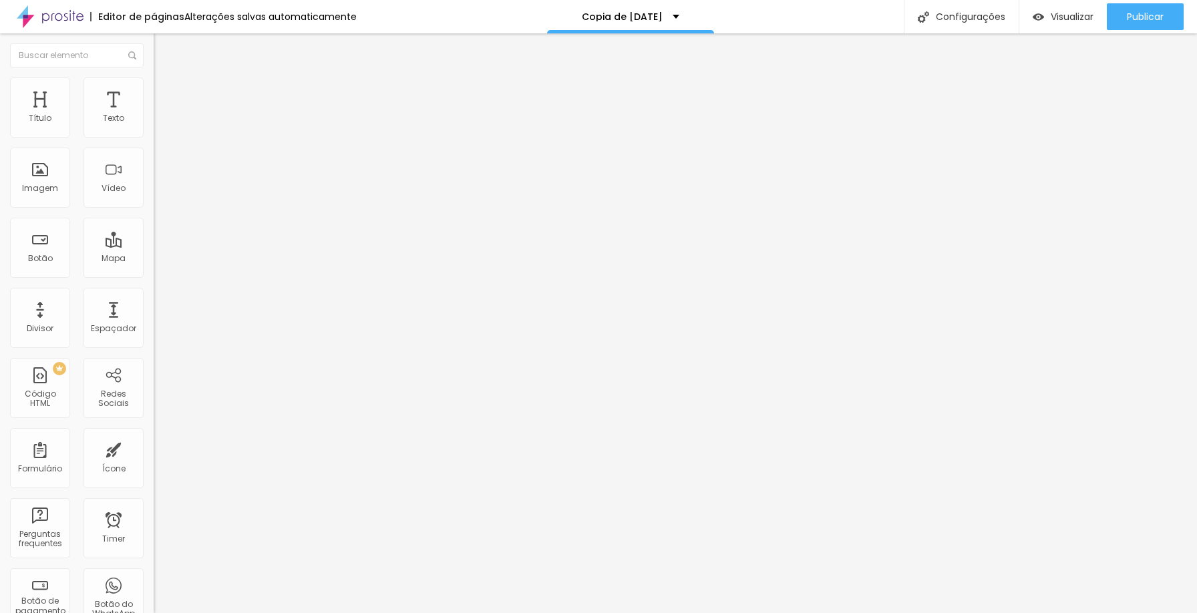
type input "168"
type input "177"
type input "189"
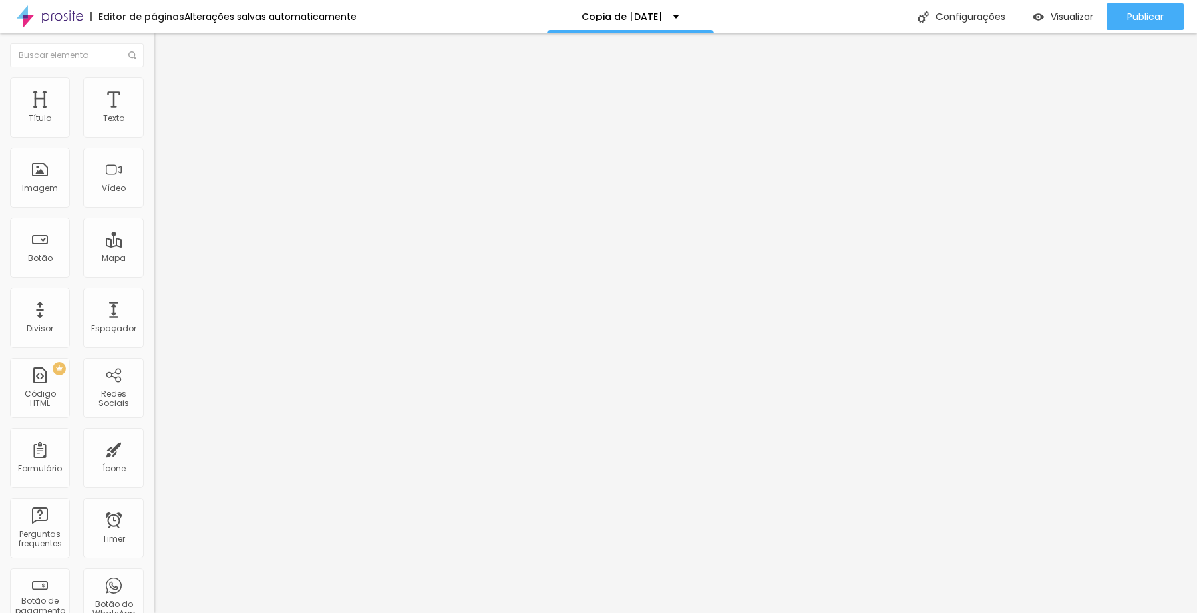
type input "189"
type input "191"
drag, startPoint x: 96, startPoint y: 128, endPoint x: 53, endPoint y: 128, distance: 42.7
type input "191"
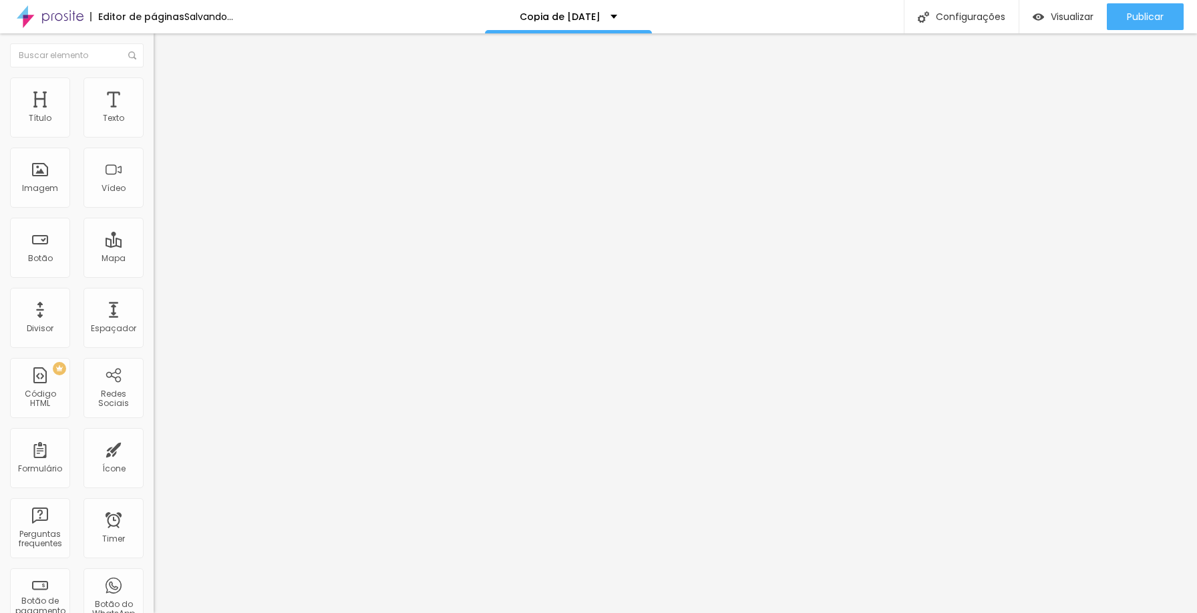
click at [154, 246] on input "range" at bounding box center [197, 251] width 86 height 11
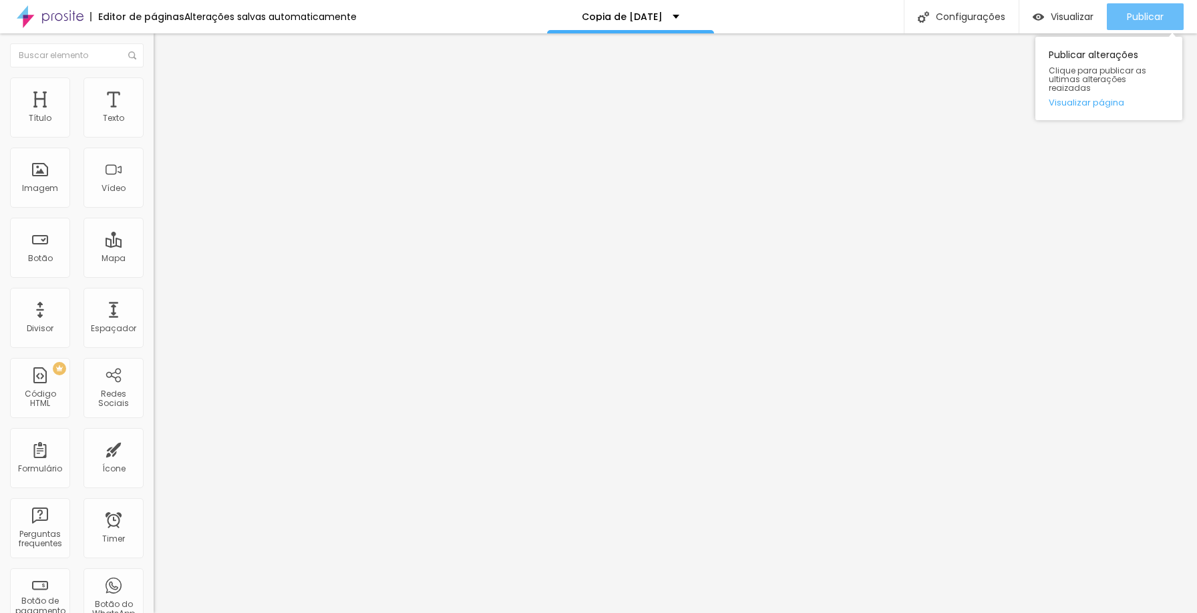
click at [1129, 25] on div "Publicar" at bounding box center [1145, 16] width 37 height 27
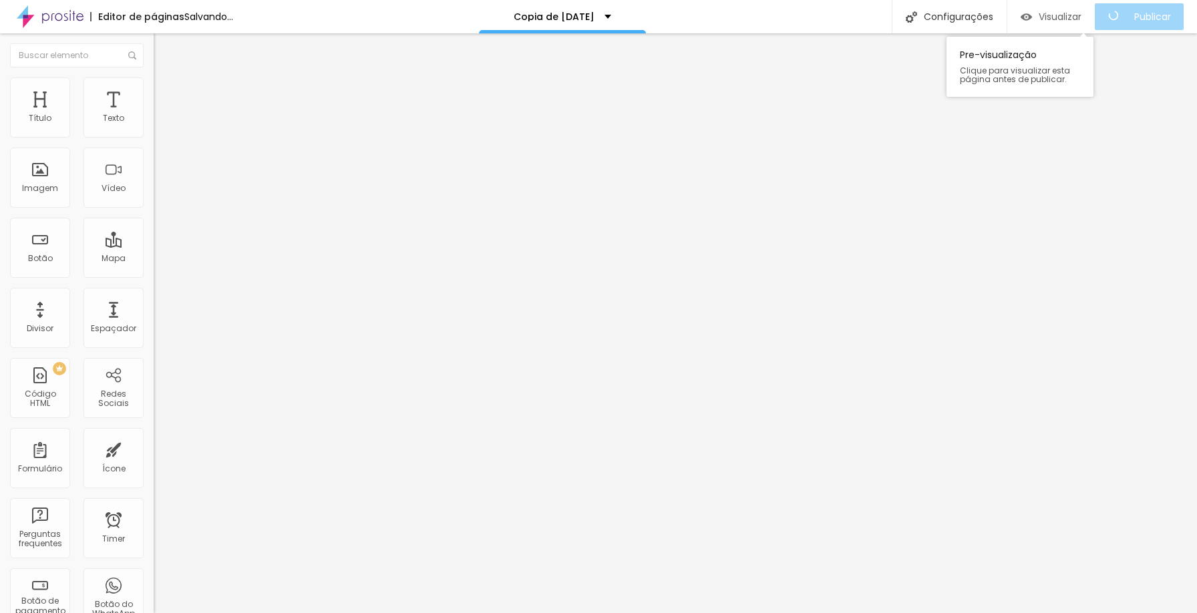
click at [1078, 24] on div "Visualizar" at bounding box center [1051, 16] width 61 height 27
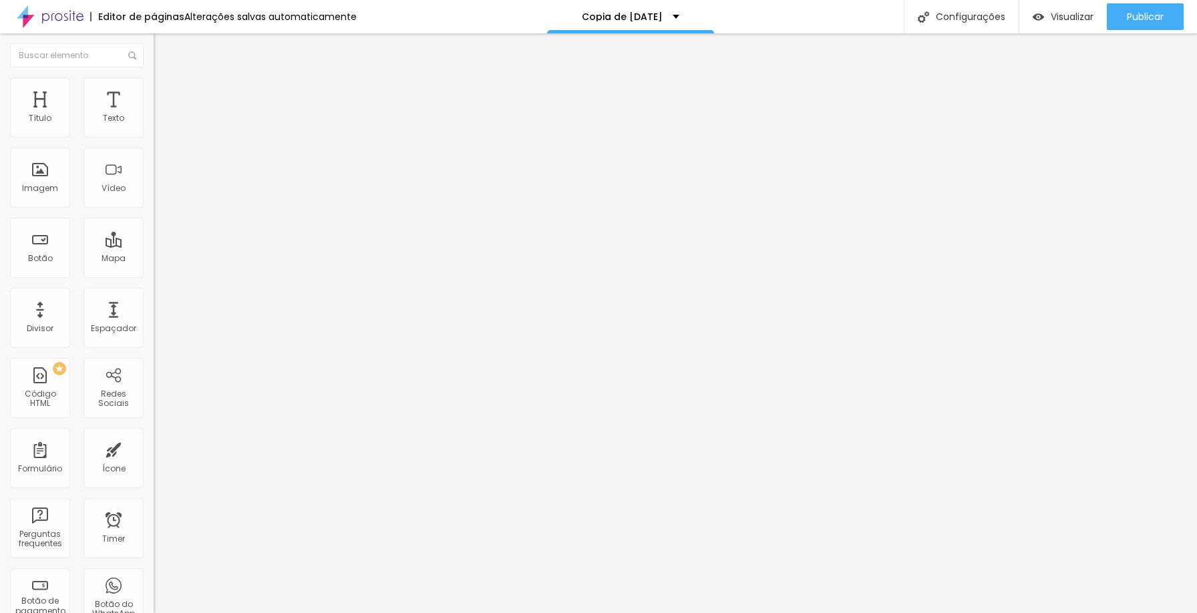
type input "211"
type input "226"
type input "229"
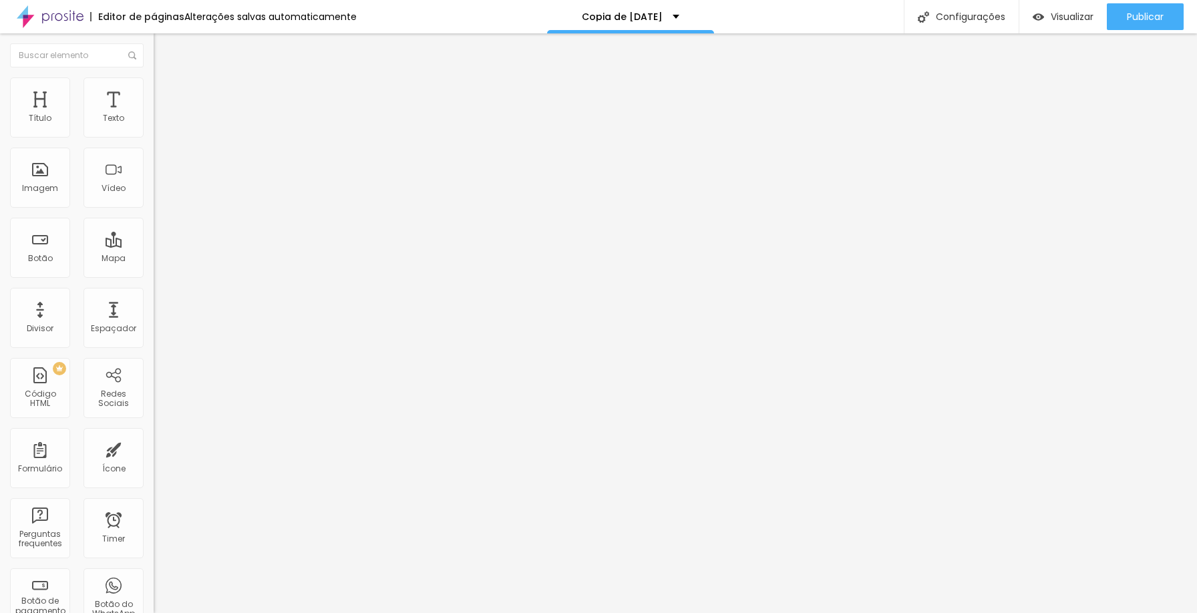
type input "229"
type input "233"
type input "237"
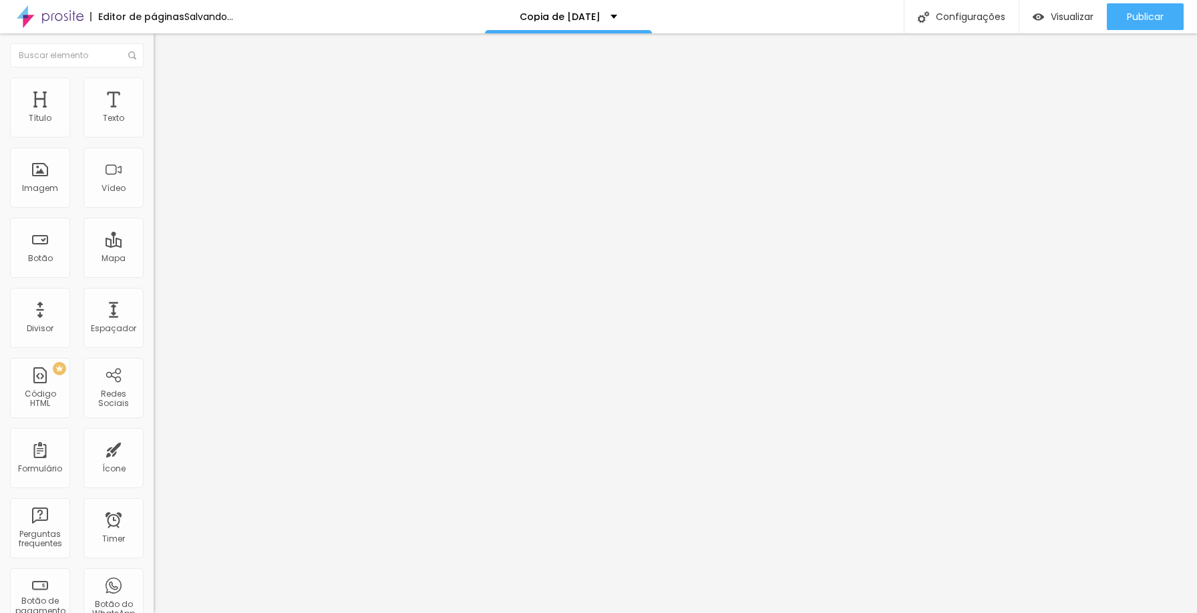
type input "240"
type input "245"
type input "254"
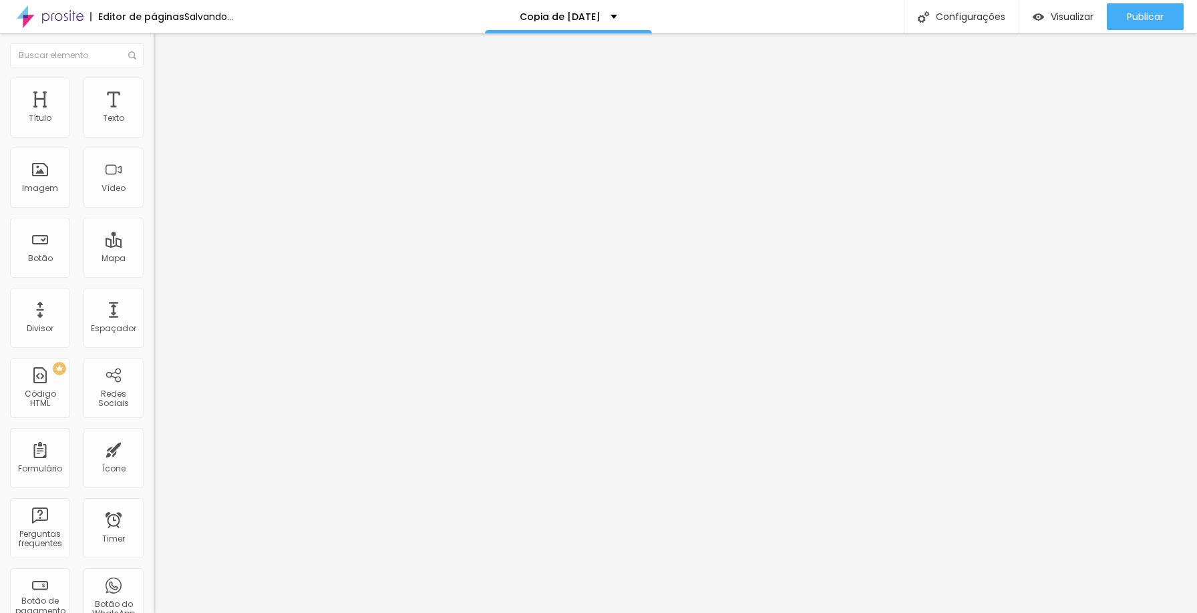
type input "254"
type input "255"
drag, startPoint x: 51, startPoint y: 128, endPoint x: 61, endPoint y: 128, distance: 10.0
type input "255"
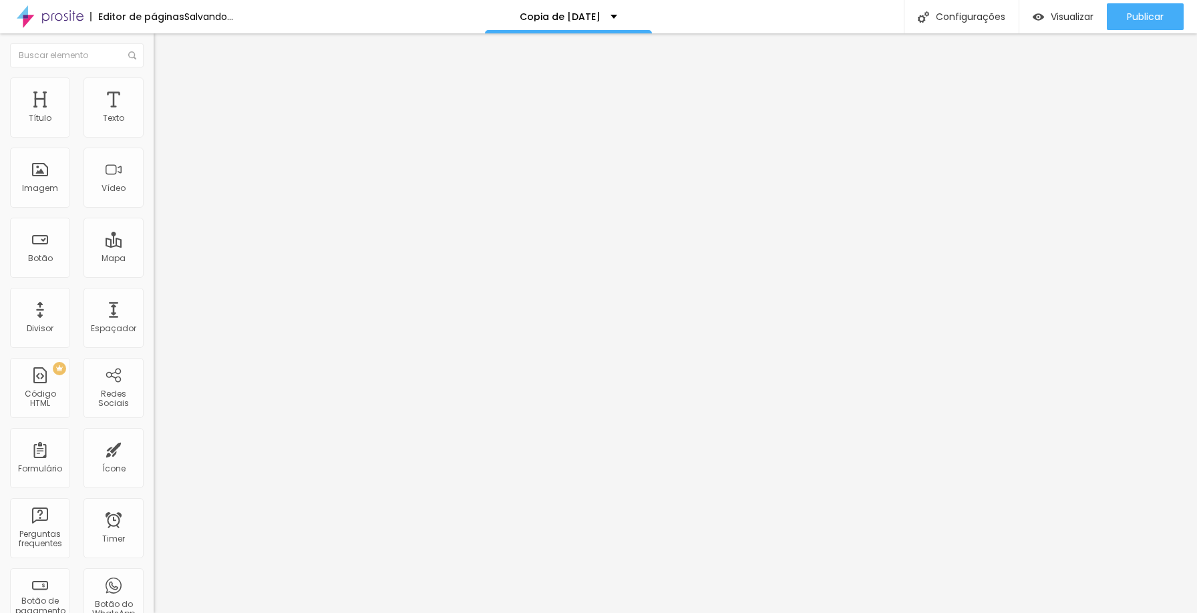
click at [154, 246] on input "range" at bounding box center [197, 251] width 86 height 11
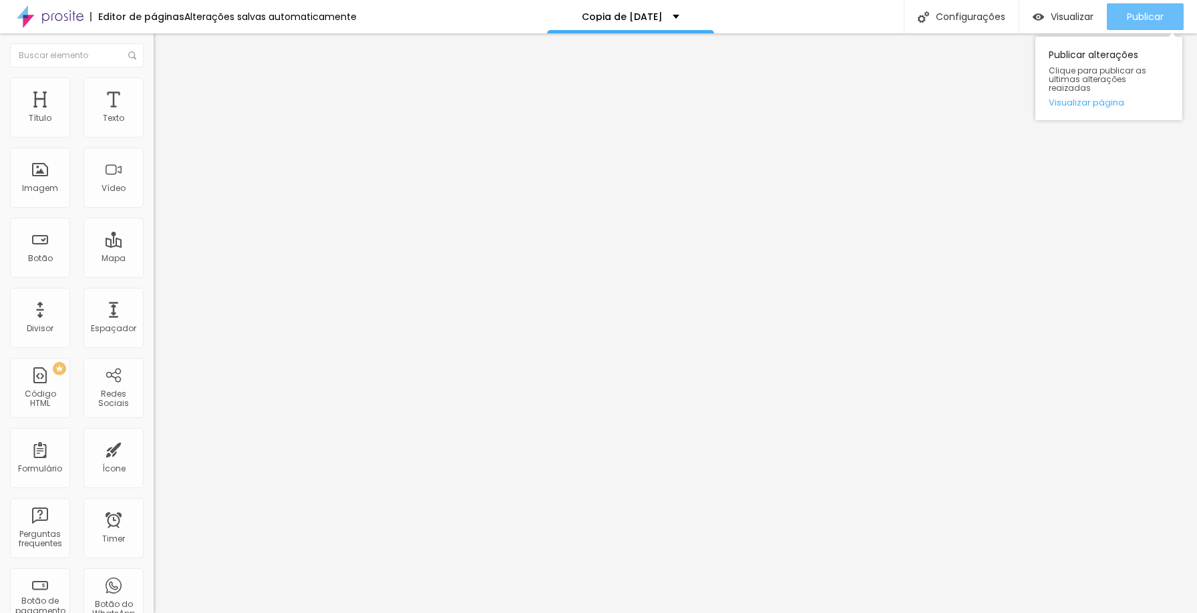
click at [1148, 15] on span "Publicar" at bounding box center [1145, 16] width 37 height 11
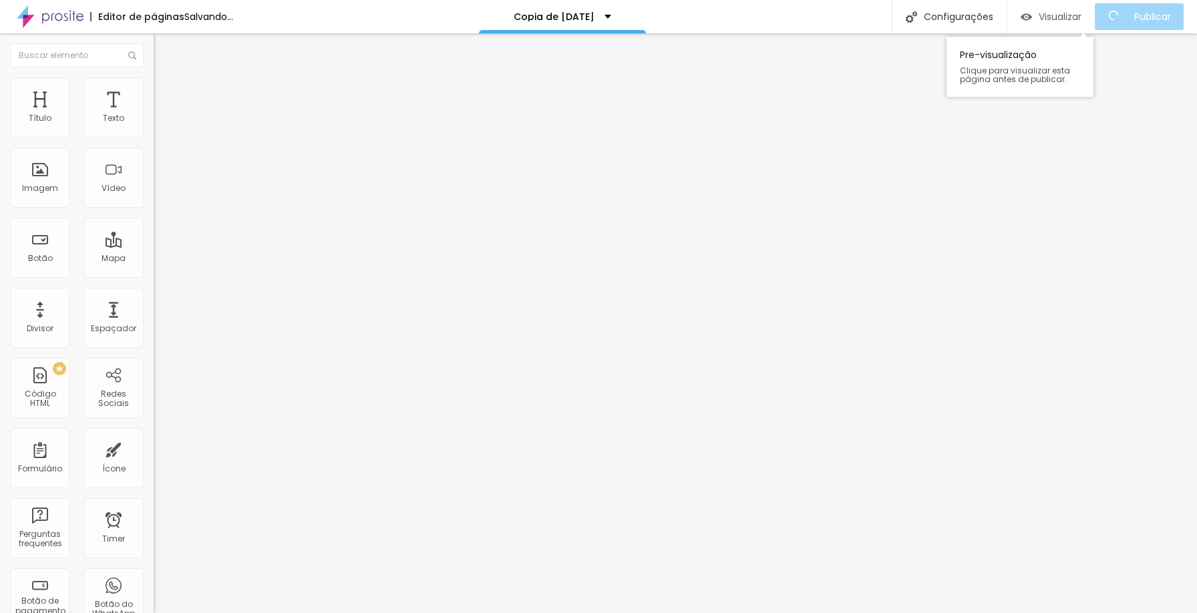
click at [1079, 17] on span "Visualizar" at bounding box center [1060, 16] width 43 height 11
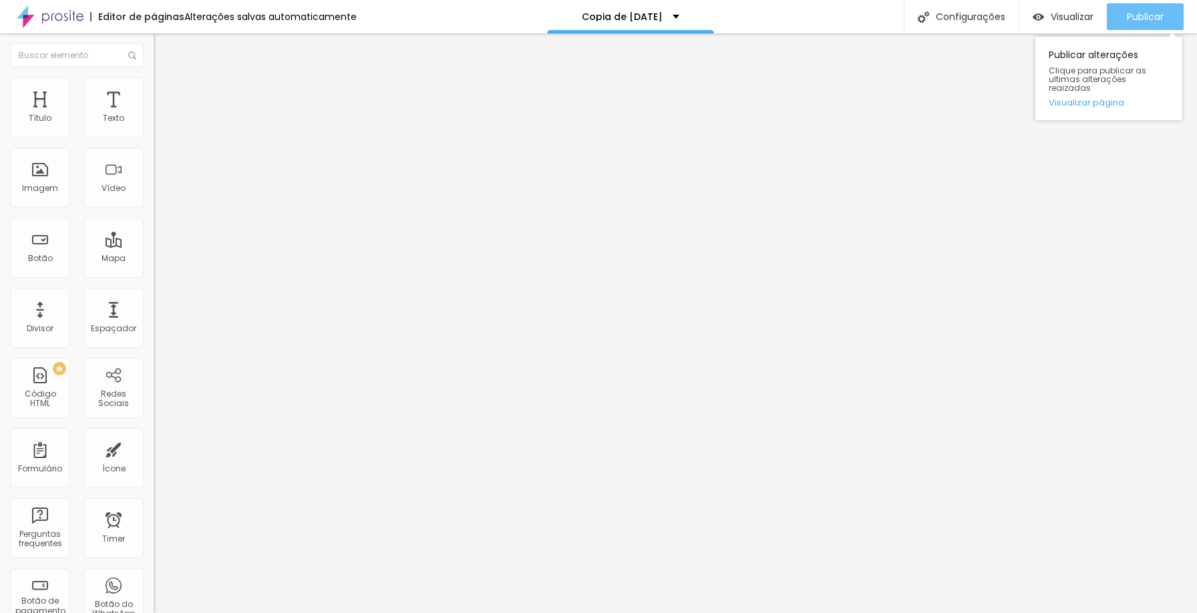
click at [1153, 22] on span "Publicar" at bounding box center [1145, 16] width 37 height 11
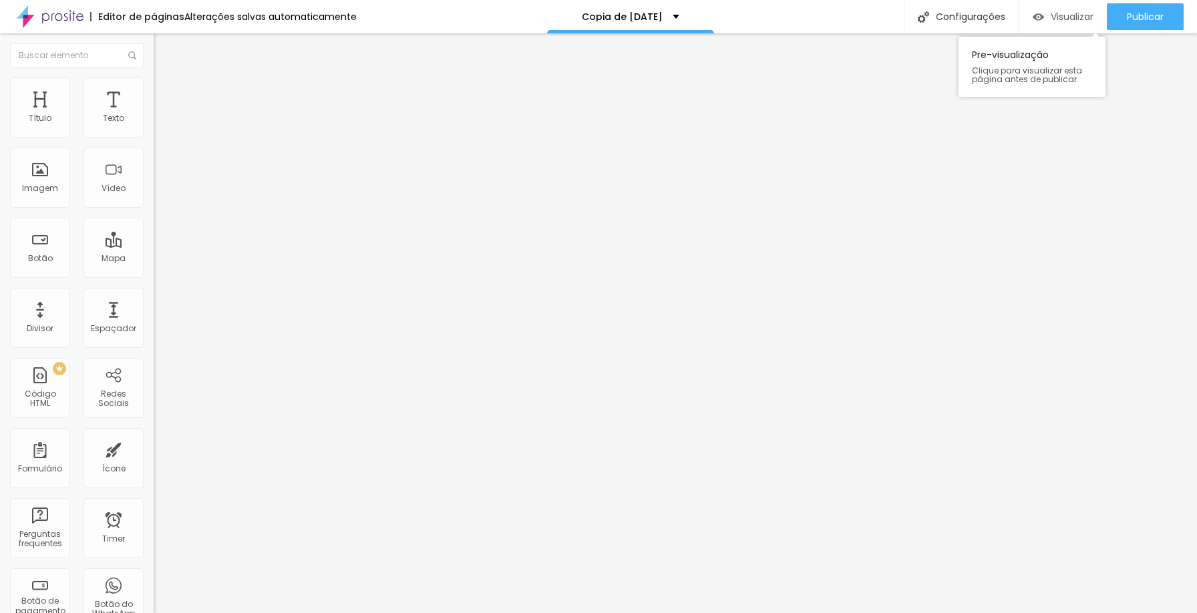
click at [1057, 11] on span "Visualizar" at bounding box center [1072, 16] width 43 height 11
click at [154, 122] on span "Encaixotado" at bounding box center [180, 115] width 52 height 11
click at [154, 142] on span "Completo" at bounding box center [174, 136] width 41 height 11
click at [165, 142] on span "Completo" at bounding box center [185, 136] width 41 height 11
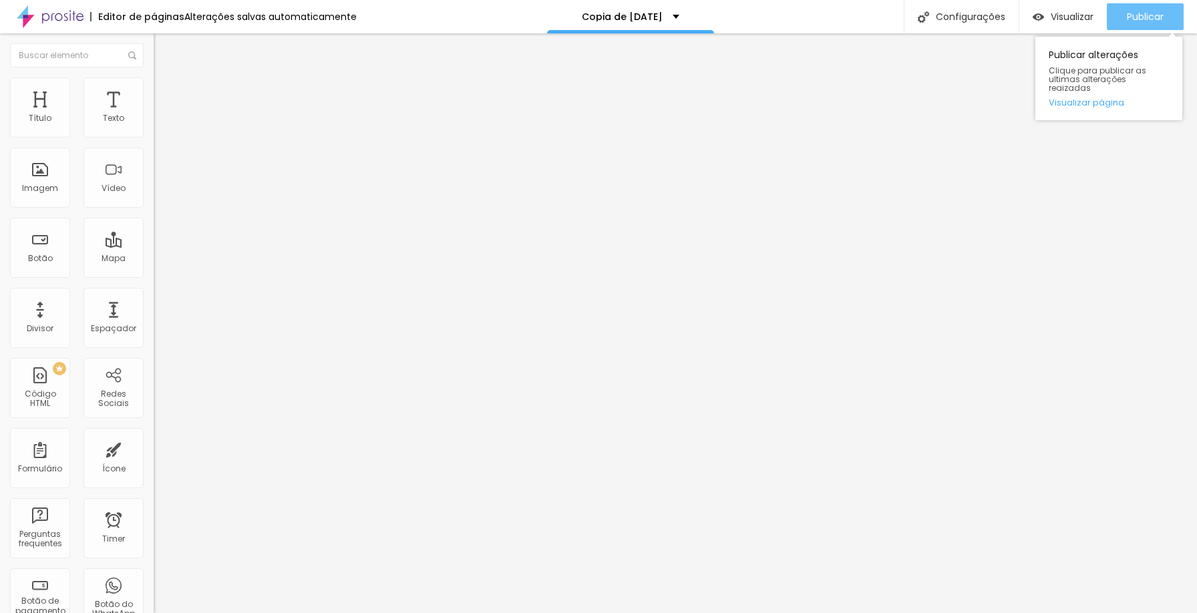
click at [1141, 21] on span "Publicar" at bounding box center [1145, 16] width 37 height 11
click at [154, 87] on li "Estilo" at bounding box center [231, 83] width 154 height 13
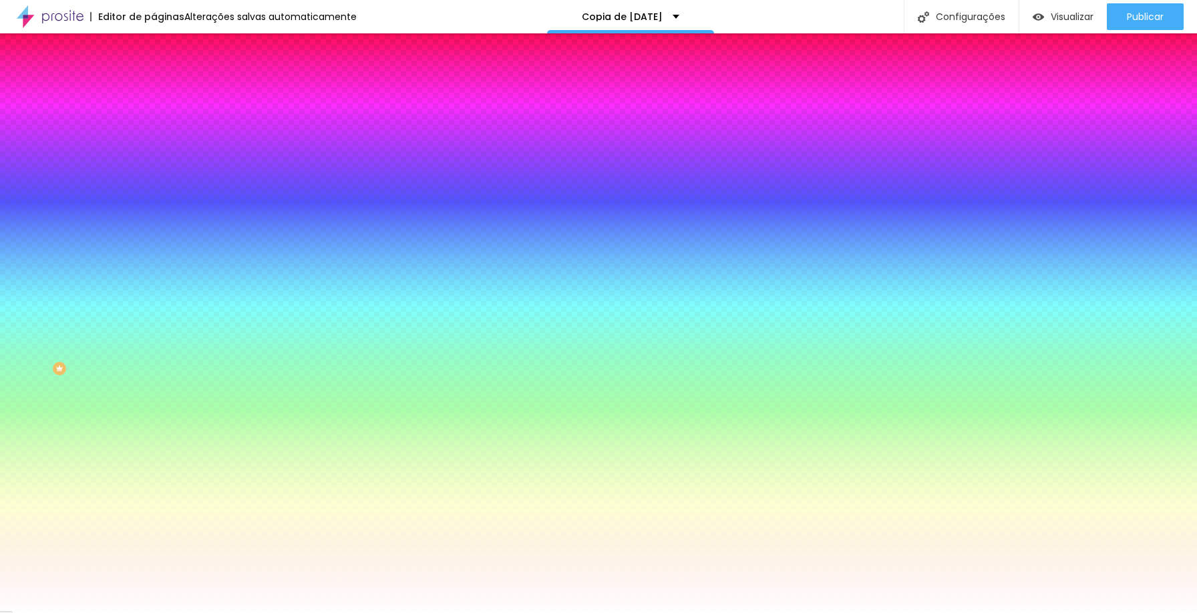
click at [166, 94] on span "Avançado" at bounding box center [188, 99] width 44 height 11
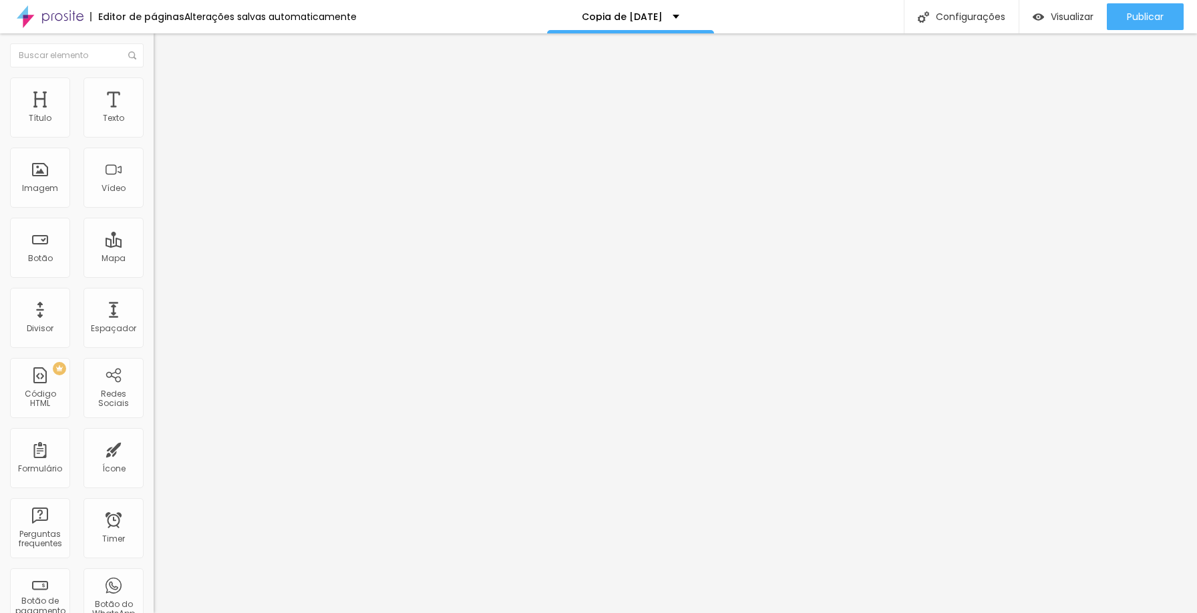
type input "50"
type input "45"
type input "0"
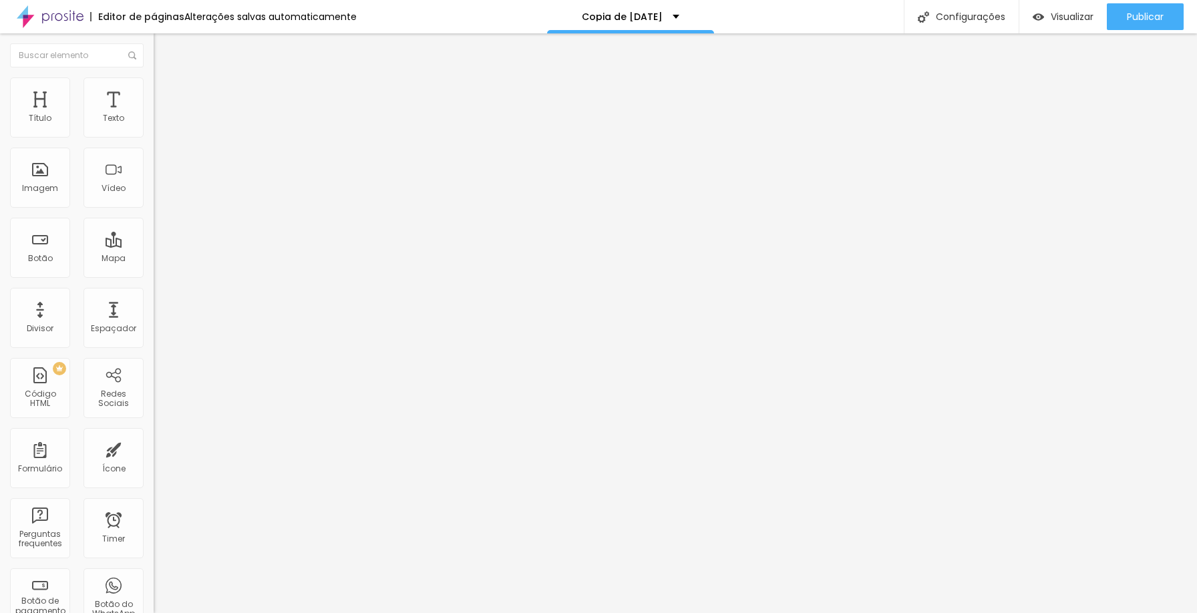
type input "0"
drag, startPoint x: 56, startPoint y: 128, endPoint x: 0, endPoint y: 148, distance: 59.6
type input "0"
click at [154, 259] on input "range" at bounding box center [197, 264] width 86 height 11
click at [154, 91] on li "Avançado" at bounding box center [231, 97] width 154 height 13
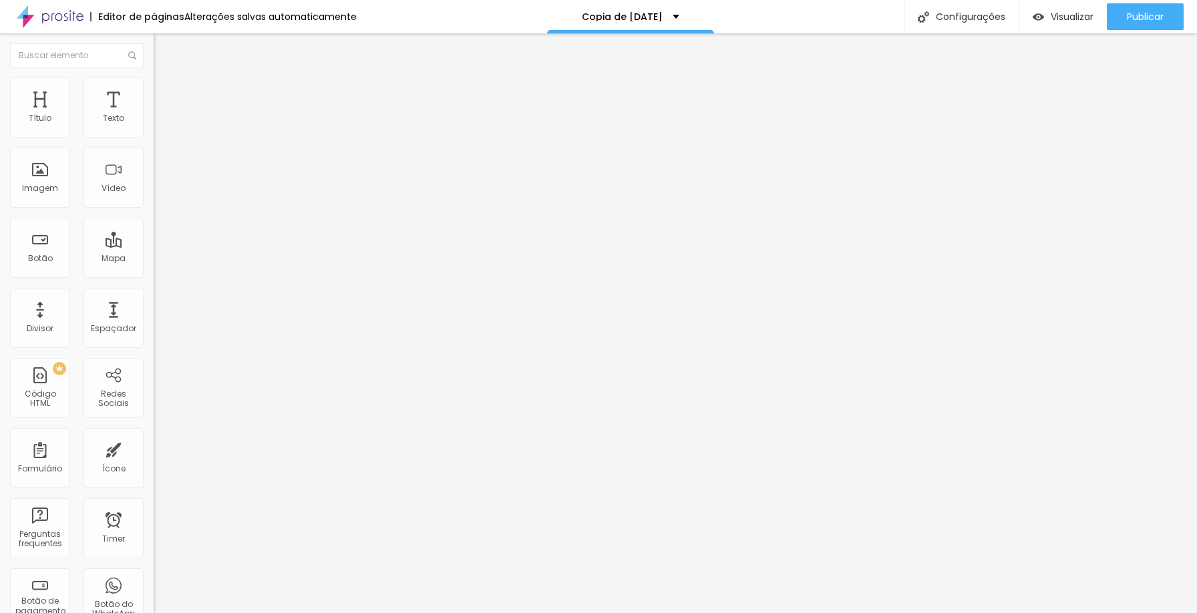
type input "25"
type input "30"
type input "0"
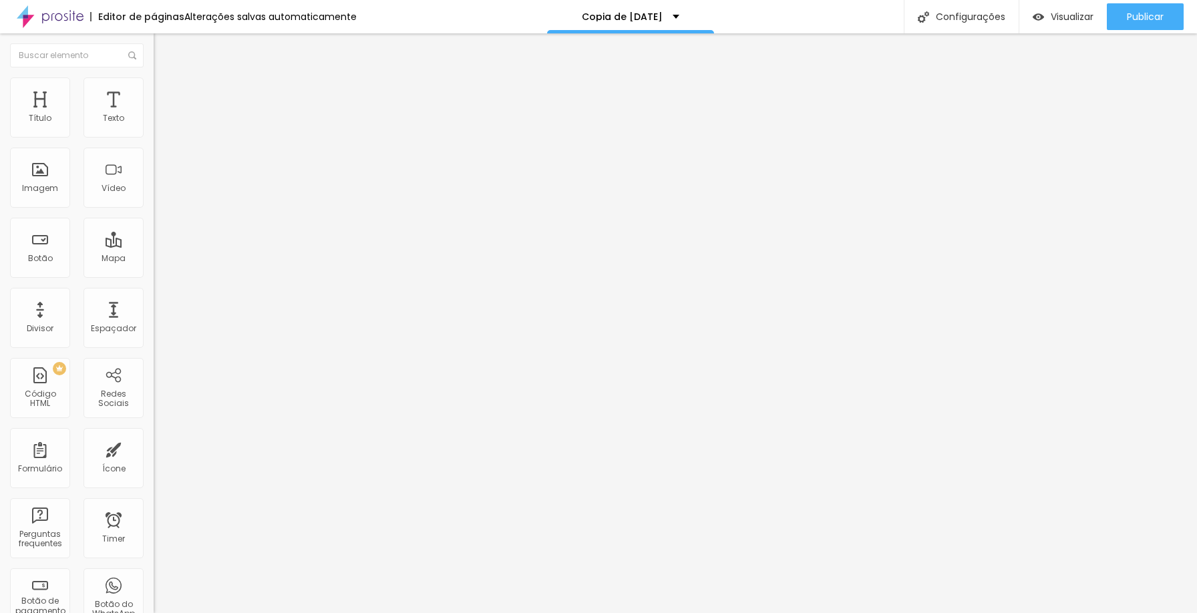
type input "0"
type input "20"
type input "25"
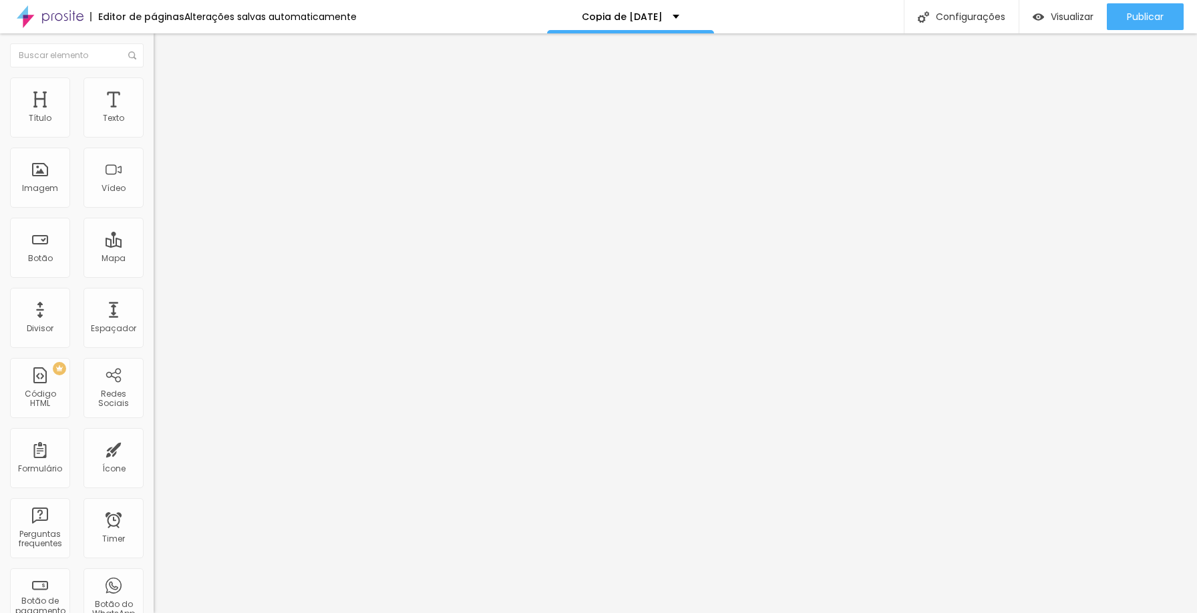
type input "25"
click at [154, 259] on input "range" at bounding box center [197, 264] width 86 height 11
type input "0"
drag, startPoint x: 27, startPoint y: 157, endPoint x: 8, endPoint y: 153, distance: 19.8
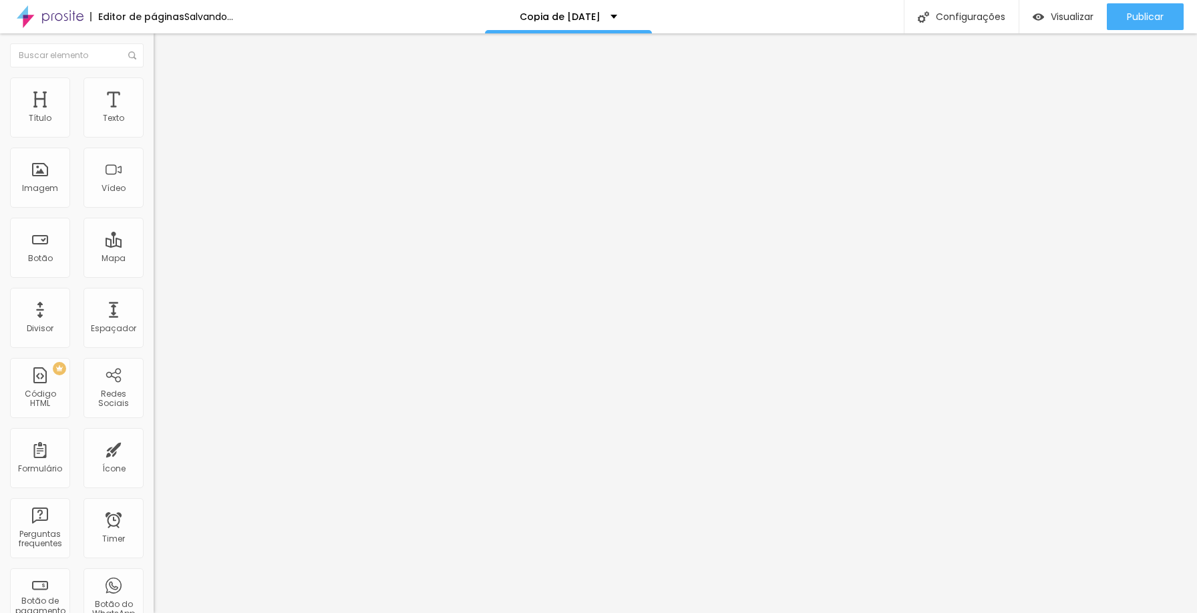
type input "0"
click at [154, 448] on input "range" at bounding box center [197, 453] width 86 height 11
type input "15"
type input "10"
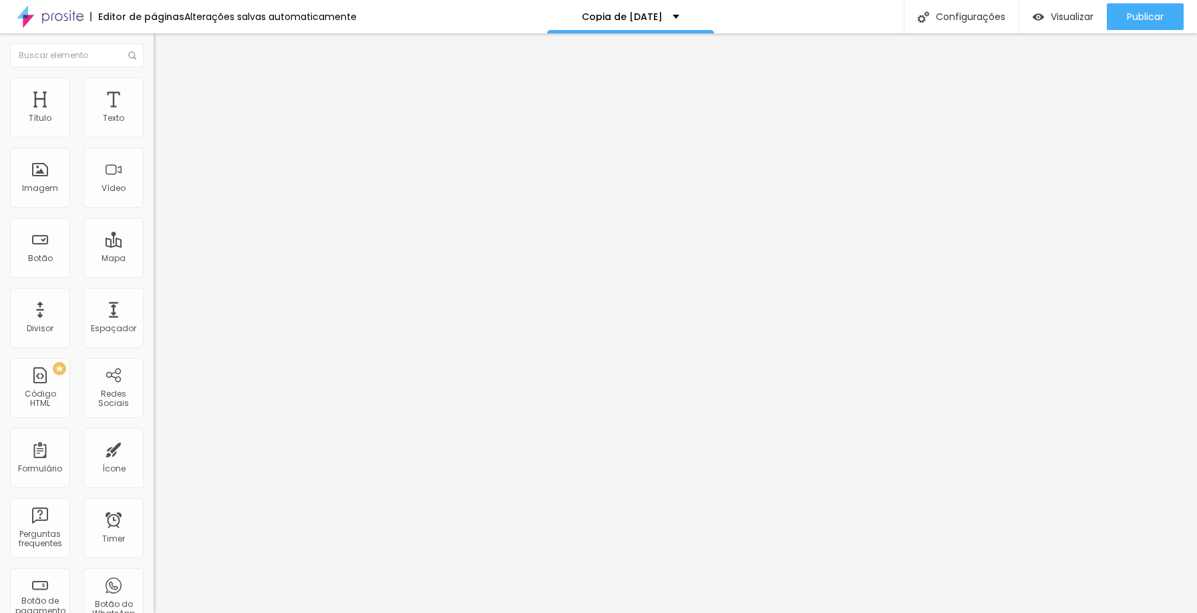
type input "10"
type input "5"
type input "0"
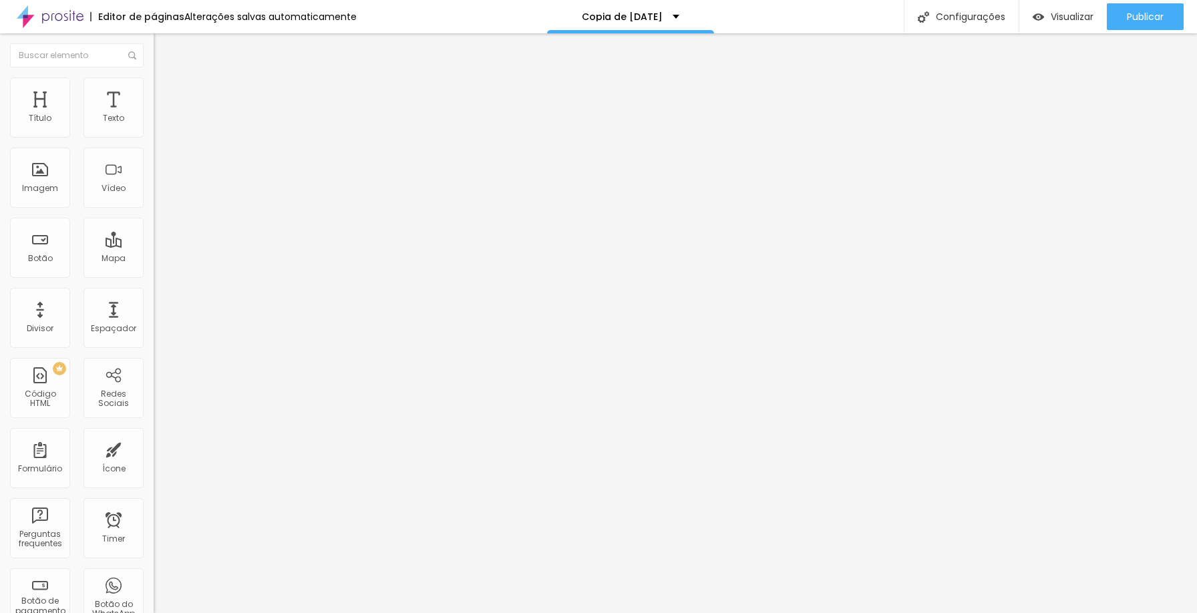
drag, startPoint x: 93, startPoint y: 133, endPoint x: 0, endPoint y: 148, distance: 94.0
type input "0"
click at [154, 259] on input "range" at bounding box center [197, 264] width 86 height 11
click at [154, 87] on li "Estilo" at bounding box center [231, 83] width 154 height 13
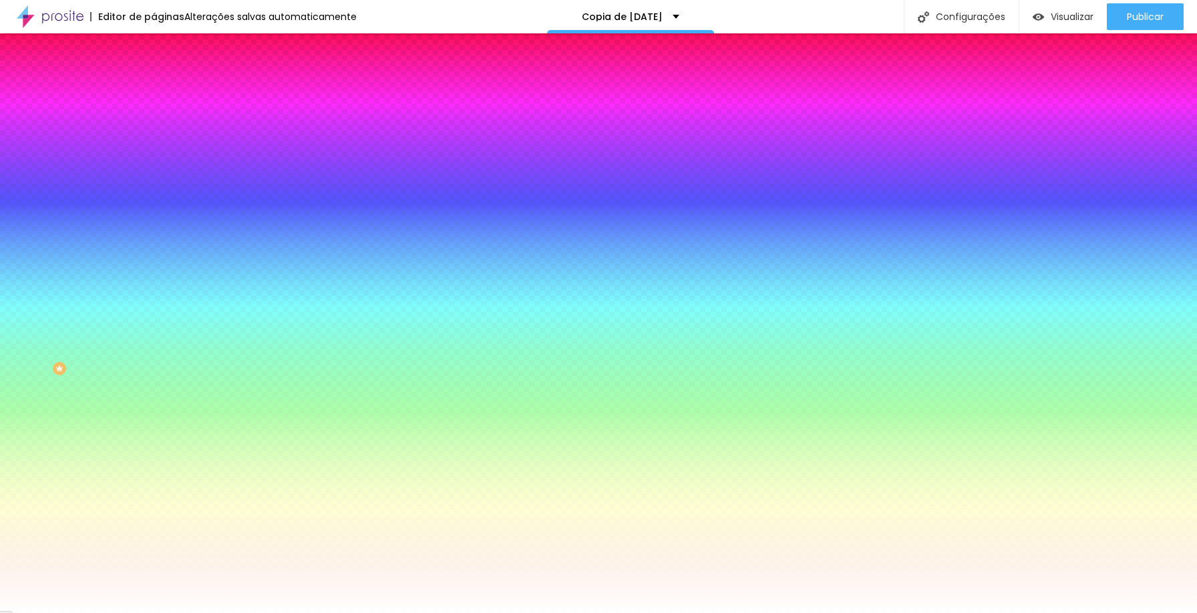
click at [154, 182] on div at bounding box center [231, 182] width 154 height 0
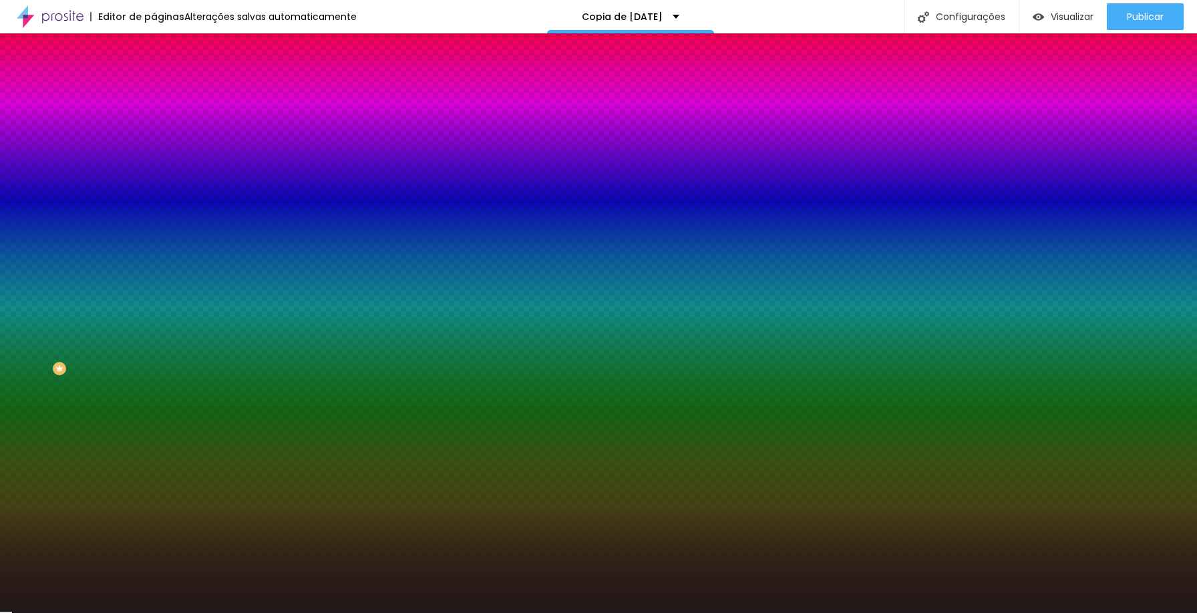
type input "#000000"
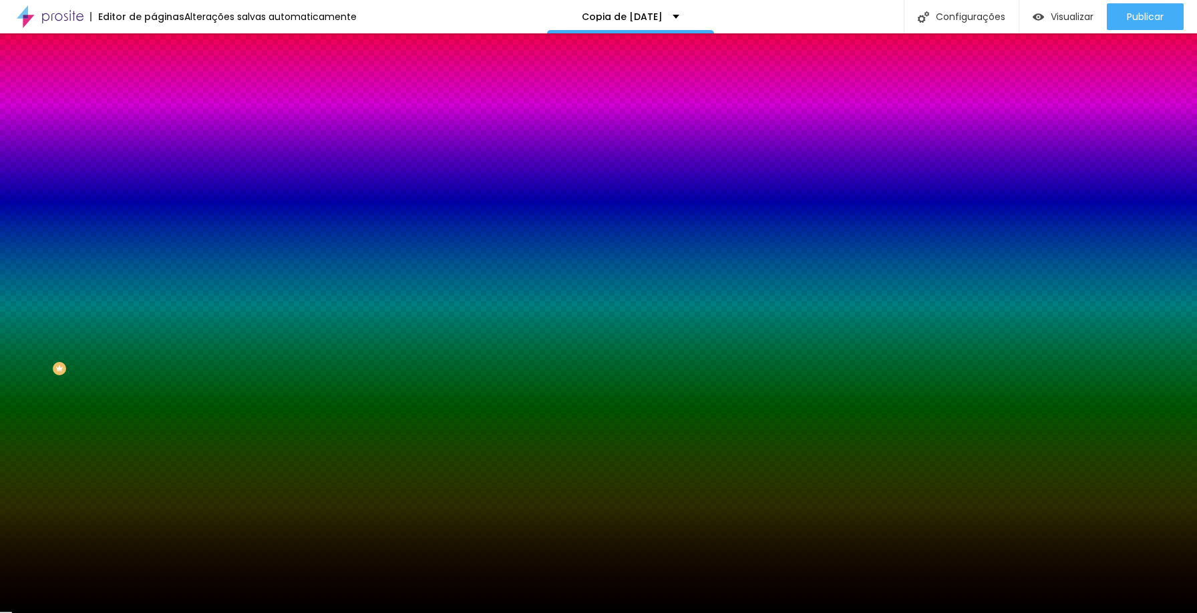
drag, startPoint x: 46, startPoint y: 333, endPoint x: 9, endPoint y: 379, distance: 59.5
click at [154, 379] on div "Editar Seção Conteúdo Estilo Avançado Imagem de fundo Adicionar imagem Efeito d…" at bounding box center [231, 323] width 154 height 580
click at [154, 123] on span "Adicionar imagem" at bounding box center [197, 117] width 86 height 11
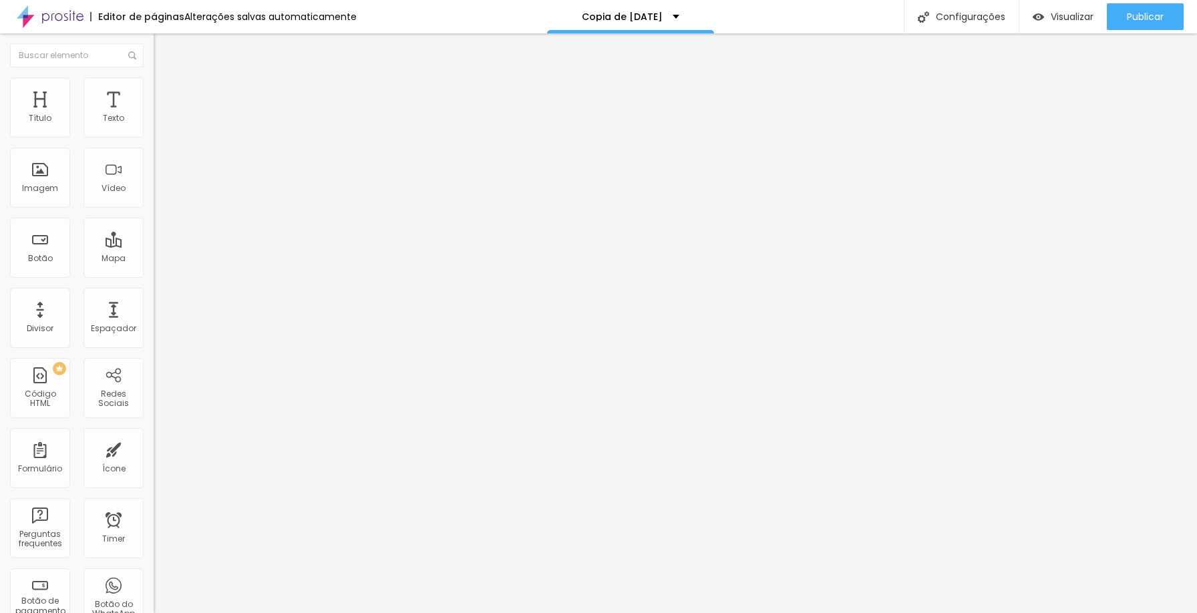
click at [154, 115] on span "Adicionar imagem" at bounding box center [197, 109] width 86 height 11
click at [1151, 4] on div "Publicar" at bounding box center [1145, 16] width 37 height 27
click at [1041, 11] on div "Visualizar" at bounding box center [1063, 16] width 61 height 11
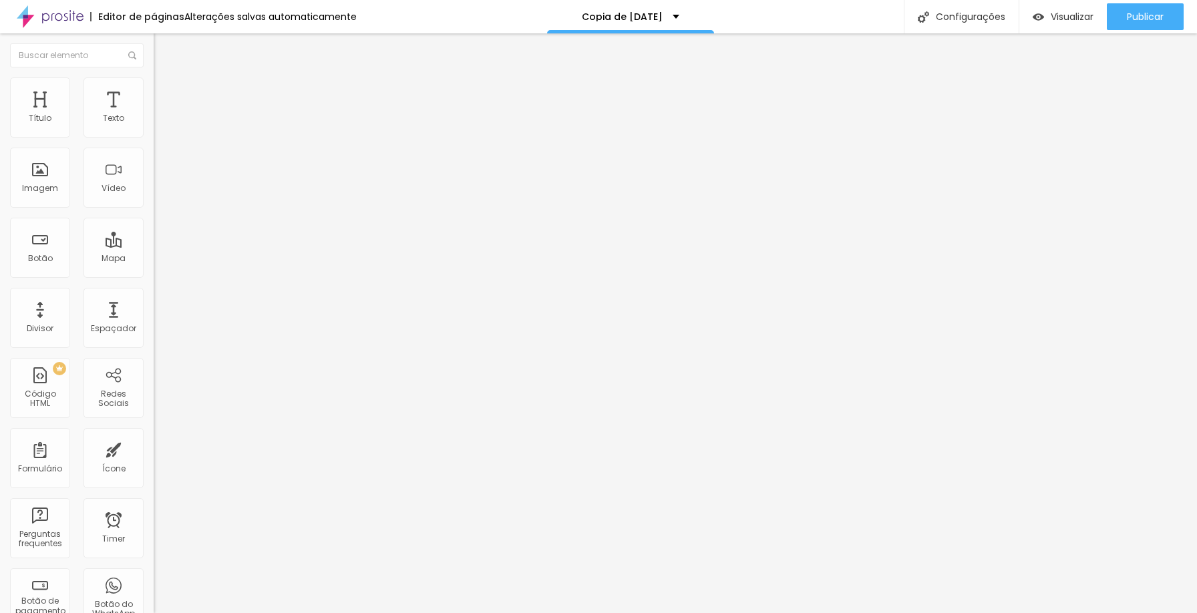
click at [160, 192] on icon "button" at bounding box center [162, 189] width 5 height 5
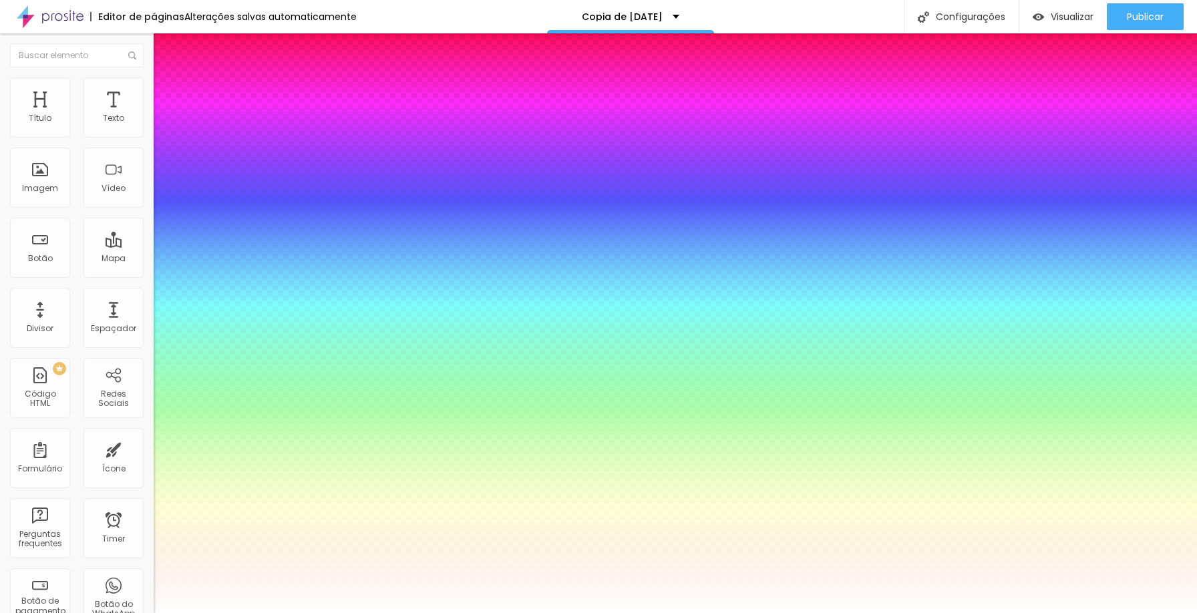
type input "1"
click at [482, 612] on div at bounding box center [598, 613] width 1197 height 0
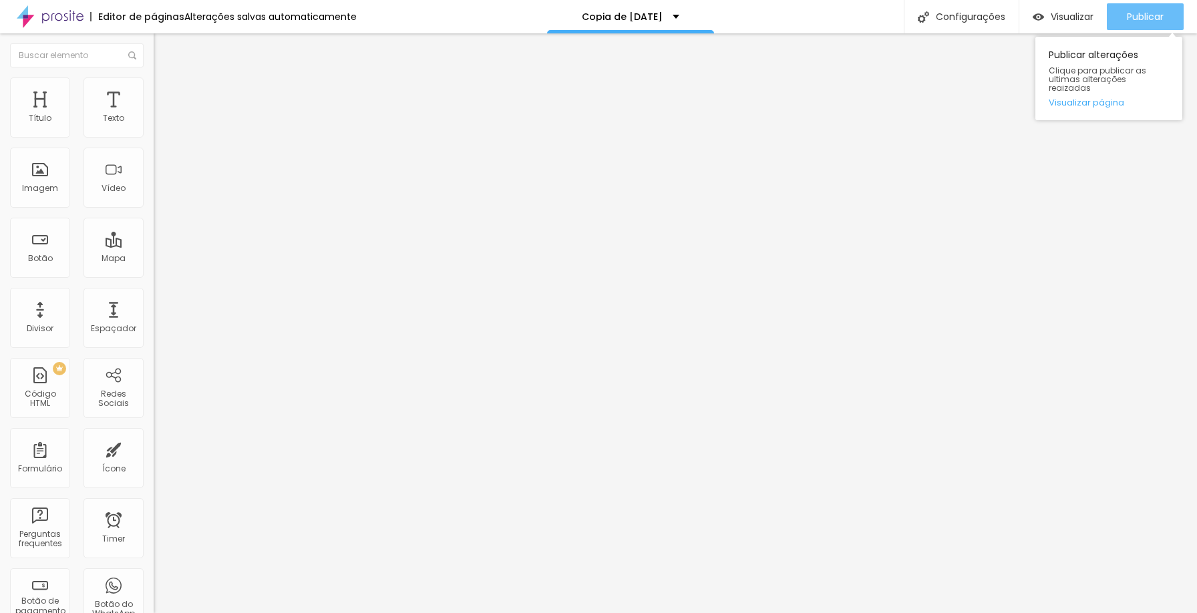
click at [1129, 19] on span "Publicar" at bounding box center [1145, 16] width 37 height 11
click at [154, 122] on span "Encaixotado" at bounding box center [180, 115] width 52 height 11
click at [154, 142] on span "Completo" at bounding box center [174, 136] width 41 height 11
click at [1147, 21] on span "Publicar" at bounding box center [1145, 16] width 37 height 11
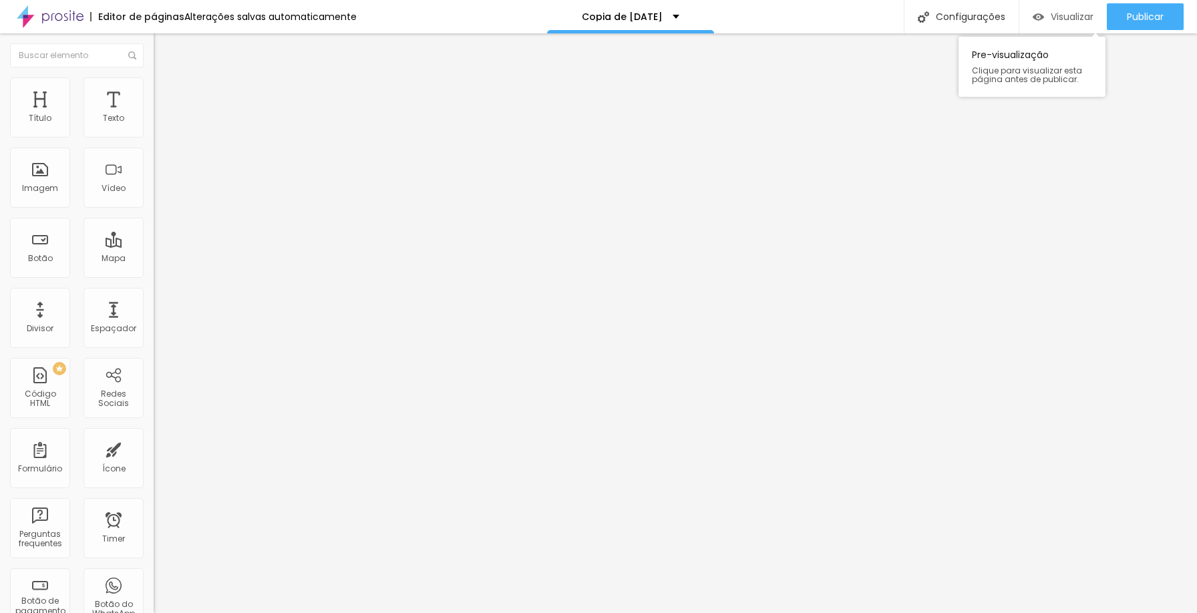
click at [1052, 14] on span "Visualizar" at bounding box center [1072, 16] width 43 height 11
click at [154, 77] on li "Estilo" at bounding box center [231, 83] width 154 height 13
click at [159, 194] on icon "button" at bounding box center [163, 190] width 8 height 8
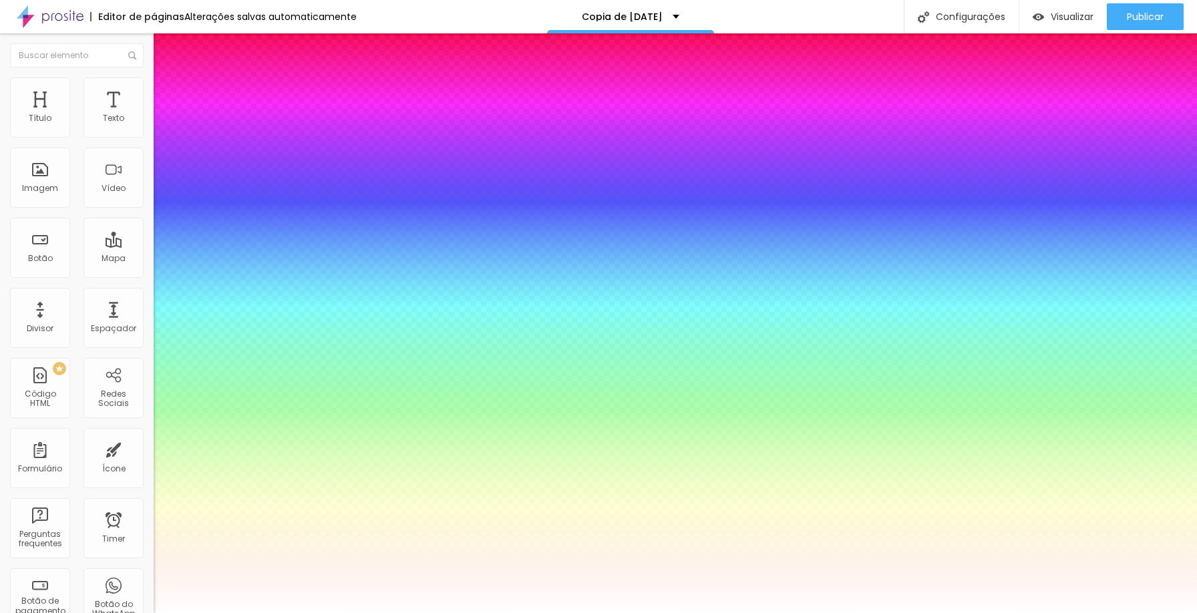
type input "1"
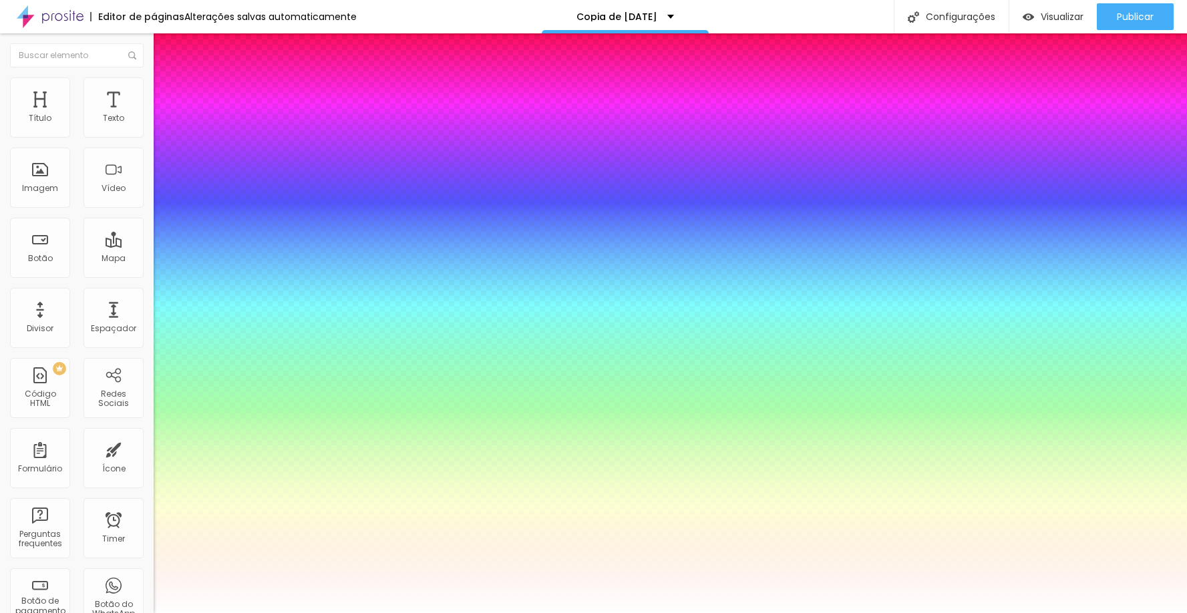
select select "Anaheim"
type input "1"
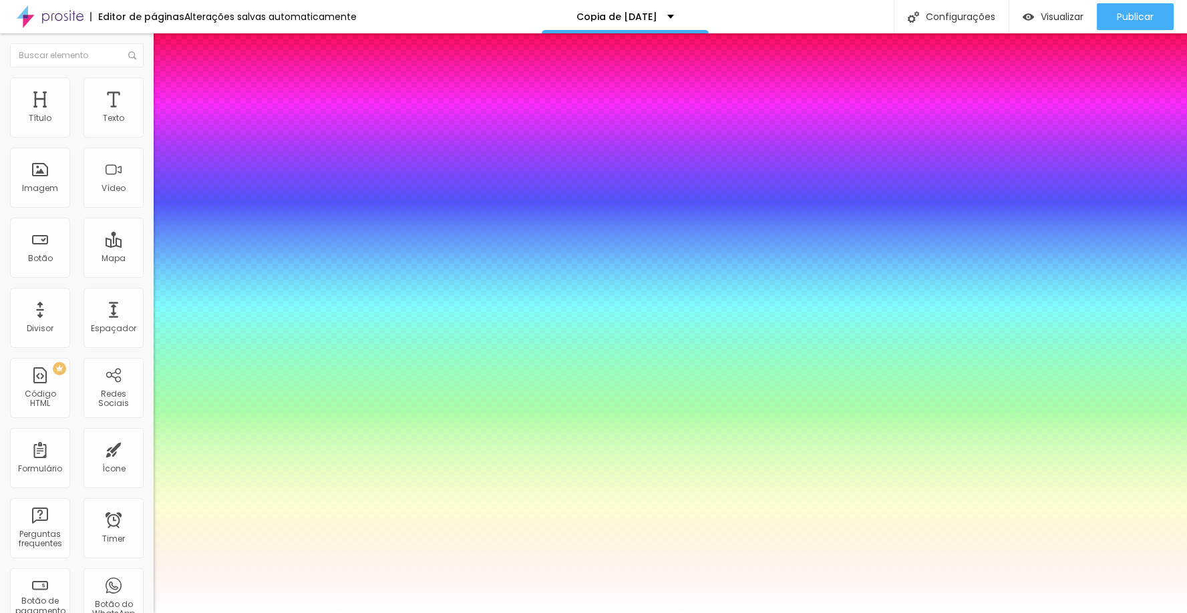
select select "CormorantLight"
type input "1"
select select "Engagement-Regular"
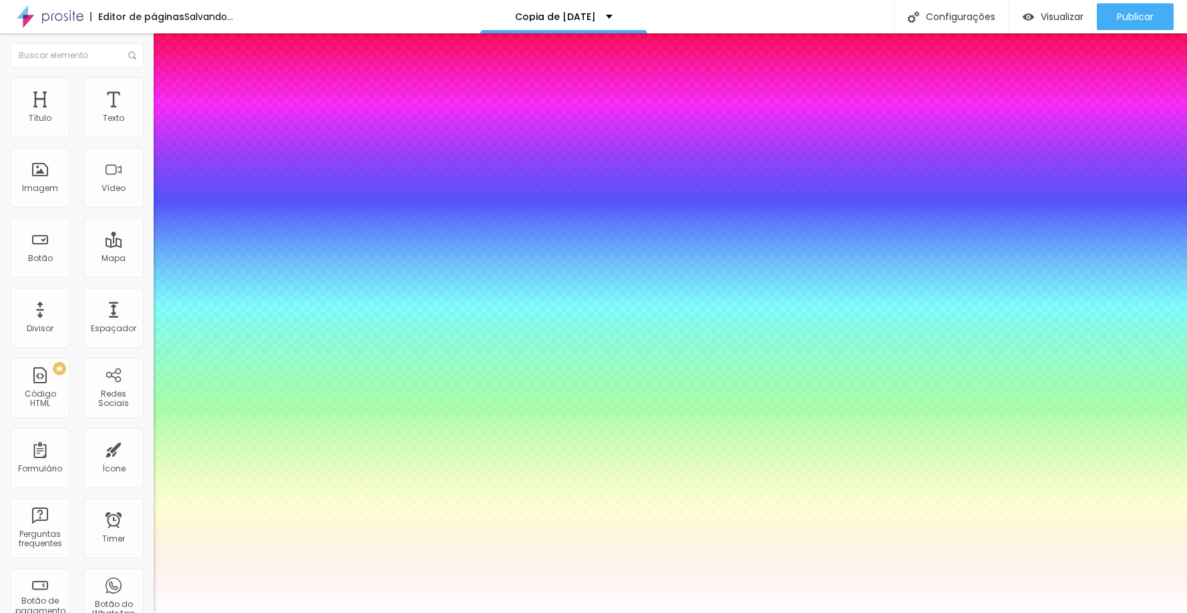
type input "1"
select select "Inconsolata"
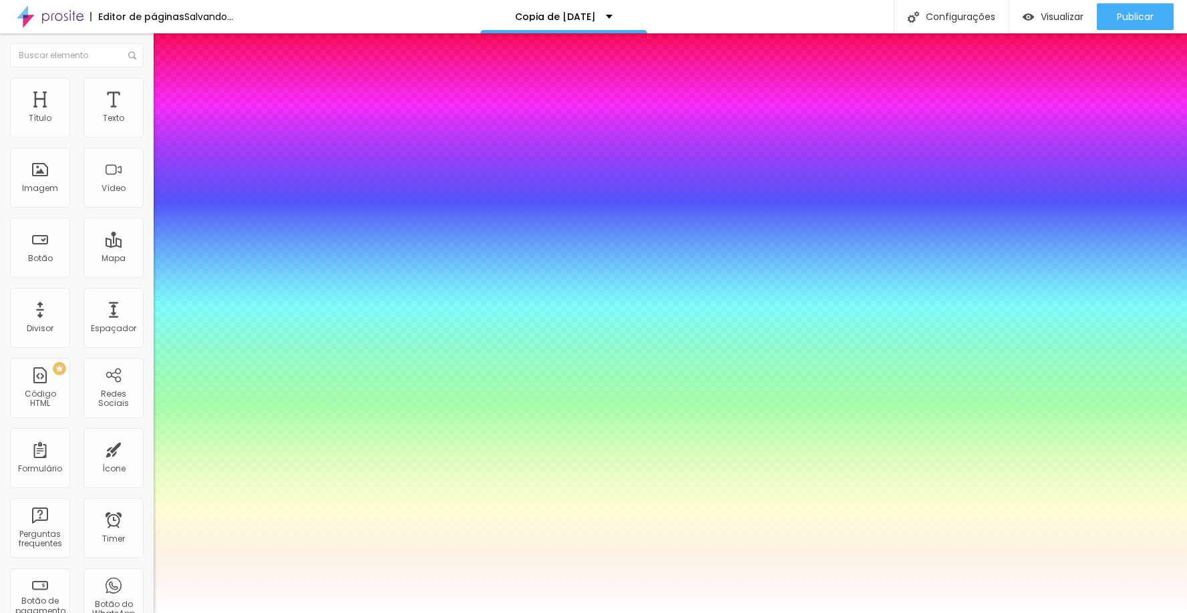
type input "1"
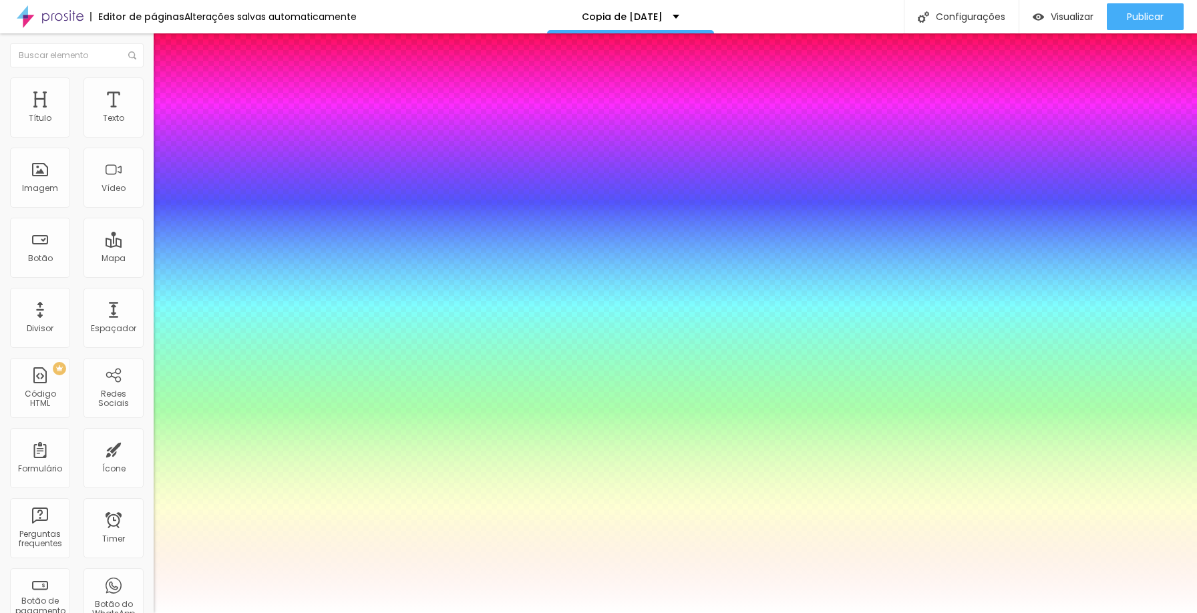
select select "KaushanScript-Regular"
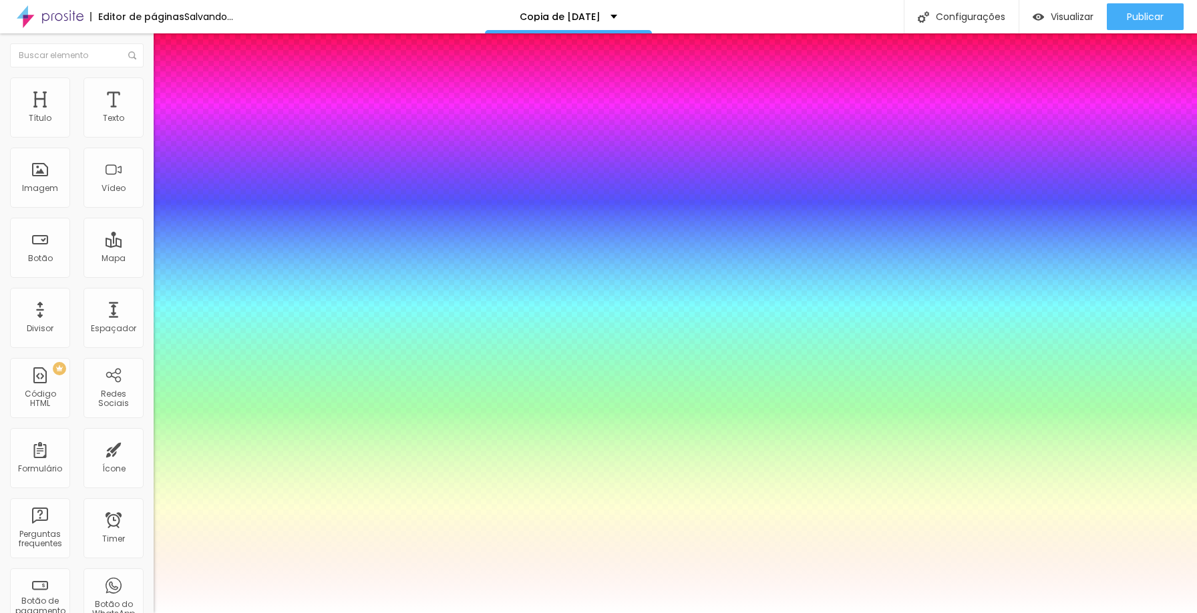
type input "1"
click at [868, 612] on div at bounding box center [598, 613] width 1197 height 0
